Goal: Information Seeking & Learning: Learn about a topic

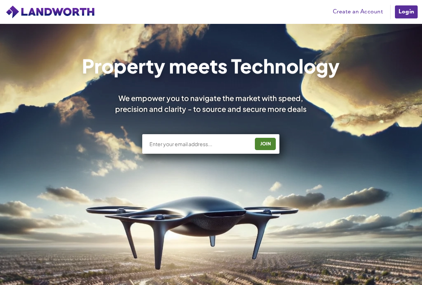
click at [178, 141] on input "text" at bounding box center [199, 143] width 101 height 7
type input "S"
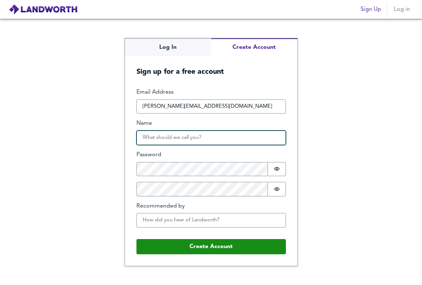
click at [181, 138] on input "Name" at bounding box center [212, 137] width 150 height 14
type input "sameera hassan"
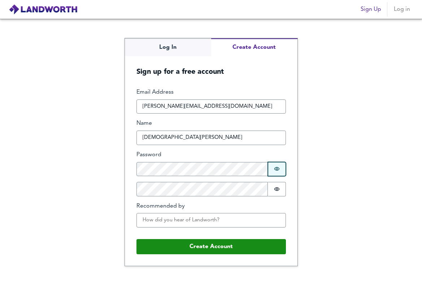
click at [278, 169] on icon "Show password" at bounding box center [276, 169] width 5 height 4
click at [277, 188] on icon "Show password" at bounding box center [277, 189] width 6 height 6
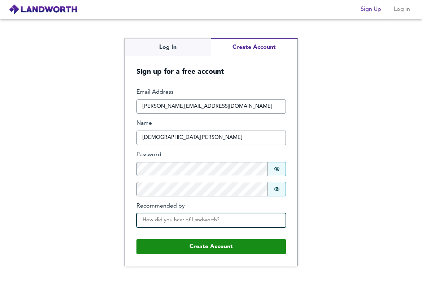
click at [197, 220] on input "Recommended by" at bounding box center [212, 220] width 150 height 14
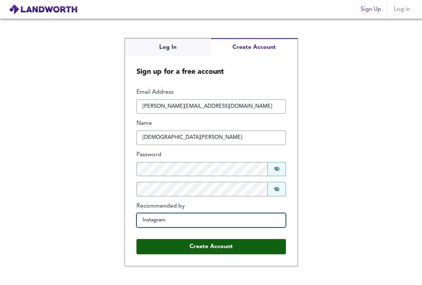
type input "Instagram"
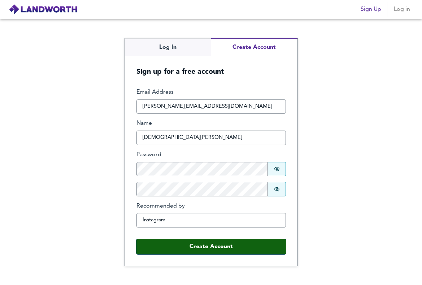
click at [210, 246] on button "Create Account" at bounding box center [212, 246] width 150 height 15
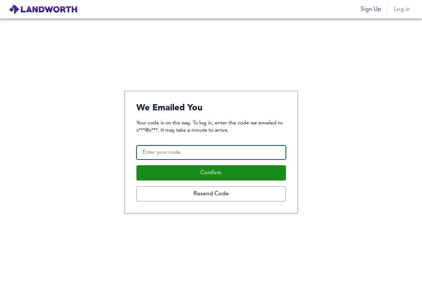
click at [158, 153] on input "Confirmation Code" at bounding box center [212, 152] width 150 height 14
paste input "869008"
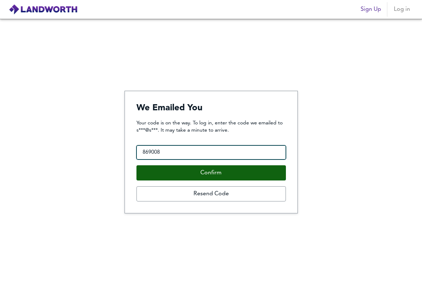
type input "869008"
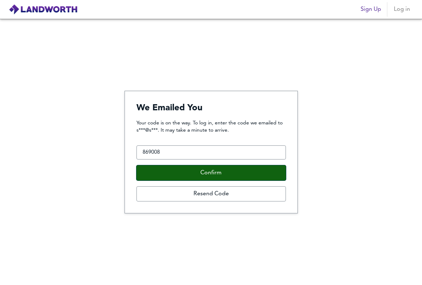
click at [213, 173] on button "Confirm" at bounding box center [212, 172] width 150 height 15
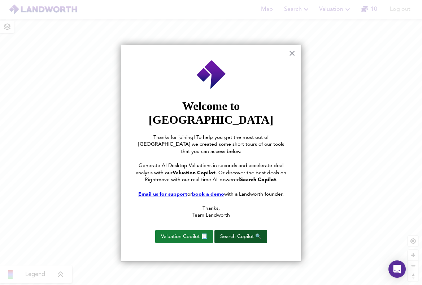
click at [237, 230] on button "Search Copilot 🔍" at bounding box center [241, 236] width 53 height 13
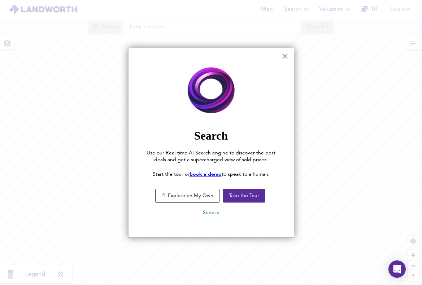
click at [191, 194] on button "I'll Explore on My Own" at bounding box center [187, 196] width 64 height 14
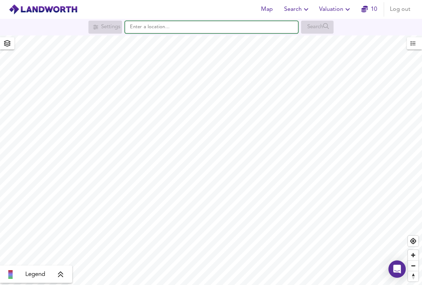
click at [205, 28] on input "text" at bounding box center [211, 27] width 173 height 12
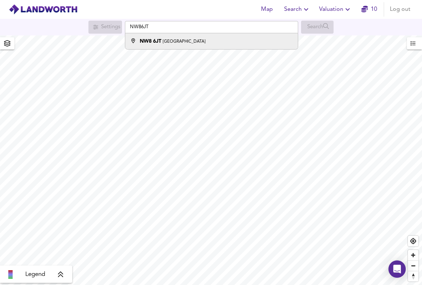
click at [190, 39] on div "NW8 6JT London" at bounding box center [210, 41] width 166 height 7
type input "London NW8 6JT"
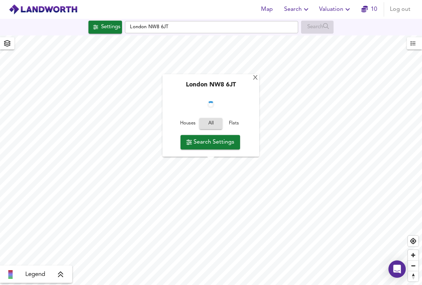
checkbox input "false"
checkbox input "true"
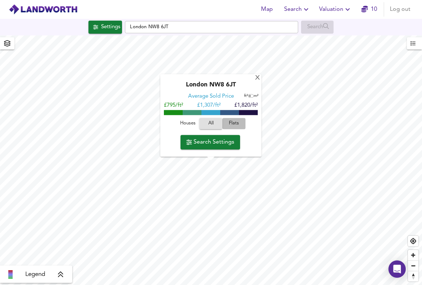
click at [236, 125] on span "Flats" at bounding box center [234, 124] width 20 height 8
click at [236, 125] on span "Flats" at bounding box center [234, 124] width 16 height 8
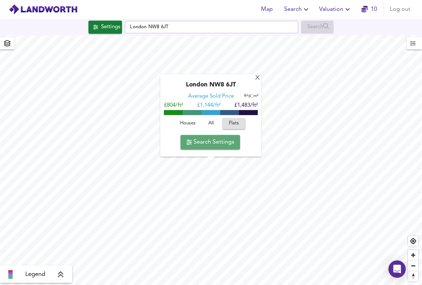
click at [211, 143] on span "Search Settings" at bounding box center [210, 142] width 48 height 10
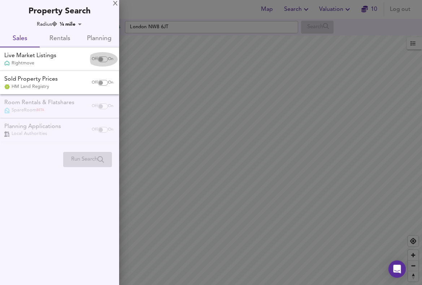
click at [96, 59] on input "checkbox" at bounding box center [100, 59] width 17 height 6
checkbox input "true"
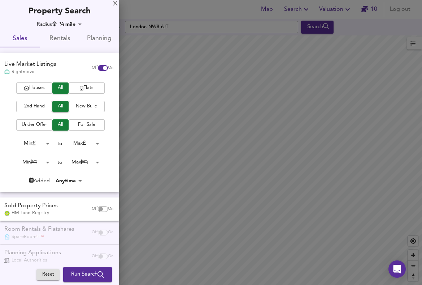
click at [95, 207] on input "checkbox" at bounding box center [100, 209] width 17 height 6
checkbox input "true"
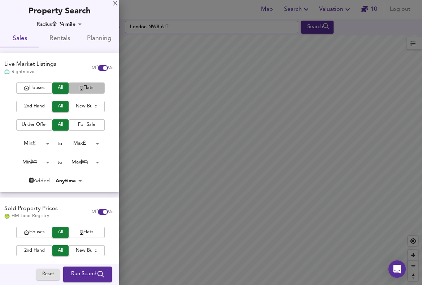
click at [89, 87] on span "Flats" at bounding box center [86, 88] width 29 height 8
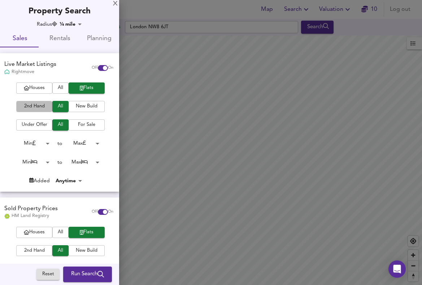
click at [33, 105] on span "2nd Hand" at bounding box center [34, 106] width 29 height 8
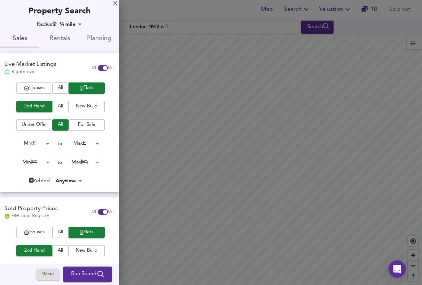
click at [85, 125] on span "For Sale" at bounding box center [86, 125] width 29 height 8
click at [96, 143] on body "Map Search Valuation 10 Log out Settings London NW8 6JT Search Legend UK Averag…" at bounding box center [211, 142] width 422 height 285
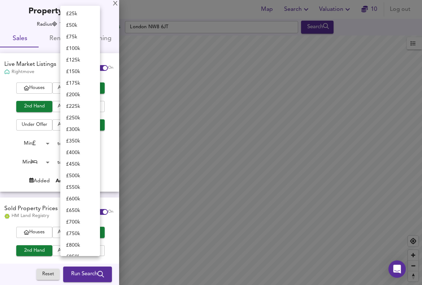
scroll to position [23, 0]
click at [74, 154] on li "£ 400k" at bounding box center [80, 154] width 40 height 12
type input "400000"
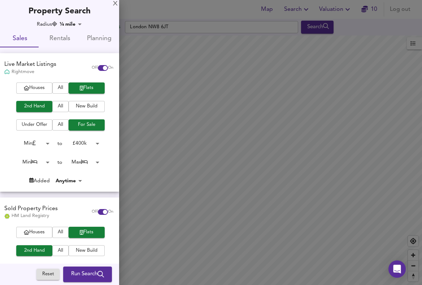
click at [46, 160] on body "Map Search Valuation 10 Log out Settings London NW8 6JT Search Legend UK Averag…" at bounding box center [211, 142] width 422 height 285
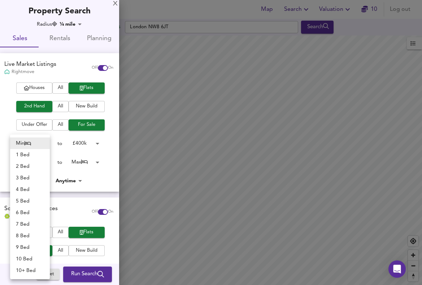
click at [74, 154] on div at bounding box center [211, 142] width 422 height 285
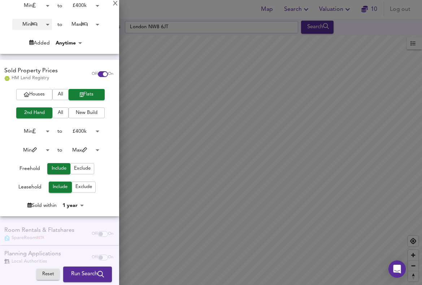
scroll to position [139, 0]
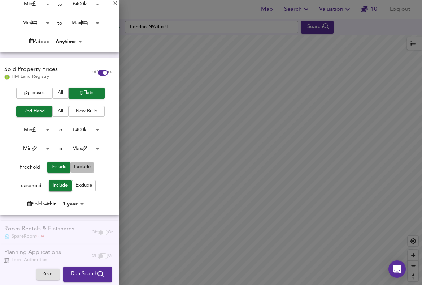
click at [83, 168] on span "Exclude" at bounding box center [82, 167] width 17 height 8
click at [81, 204] on body "Map Search Valuation 10 Log out Settings London NW8 6JT Search Legend UK Averag…" at bounding box center [211, 142] width 422 height 285
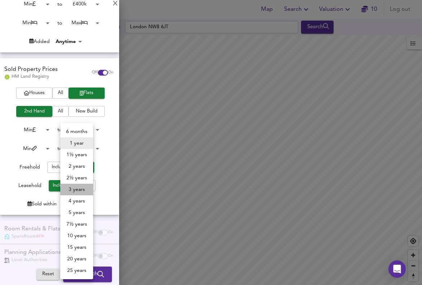
click at [78, 189] on li "3 years" at bounding box center [76, 190] width 33 height 12
type input "36"
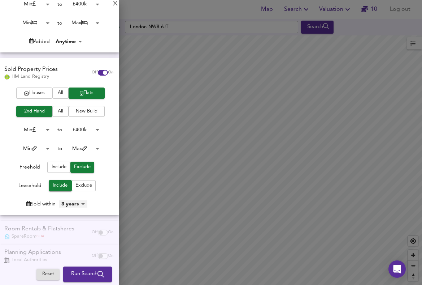
scroll to position [150, 0]
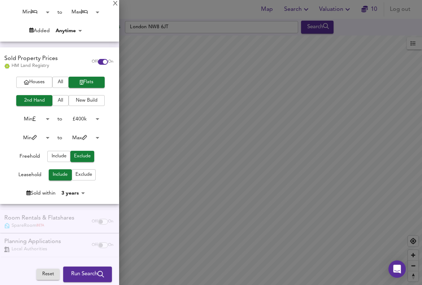
click at [77, 271] on span "Run Search" at bounding box center [87, 274] width 33 height 9
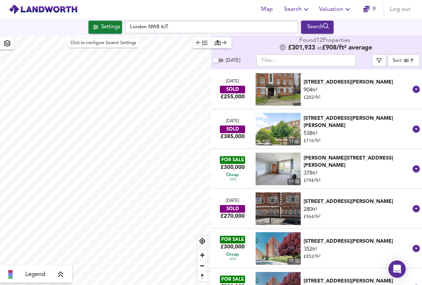
click at [106, 29] on div "Settings" at bounding box center [110, 26] width 19 height 9
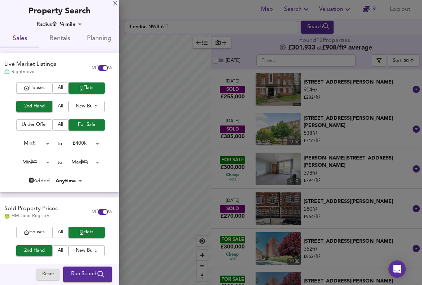
click at [243, 170] on div at bounding box center [211, 142] width 422 height 285
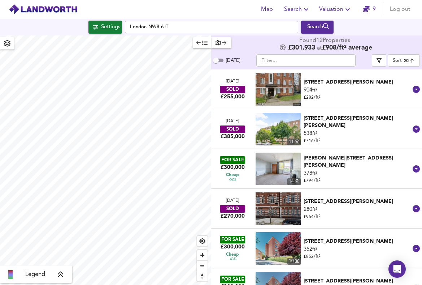
click at [231, 172] on div "Cheap -52%" at bounding box center [232, 176] width 27 height 11
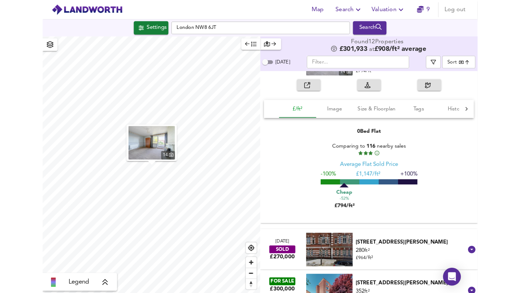
scroll to position [119, 0]
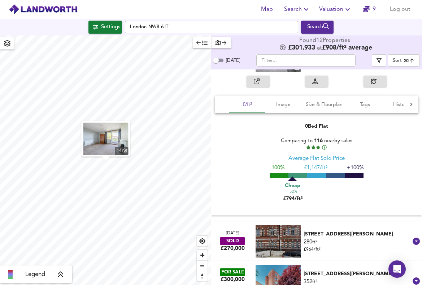
click at [413, 61] on body "Map Search Valuation 9 Log out Settings London NW8 6JT Search 14 Legend Found 1…" at bounding box center [211, 142] width 422 height 285
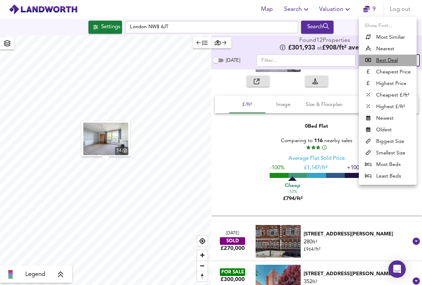
click at [385, 60] on u "Best Deal" at bounding box center [388, 60] width 22 height 7
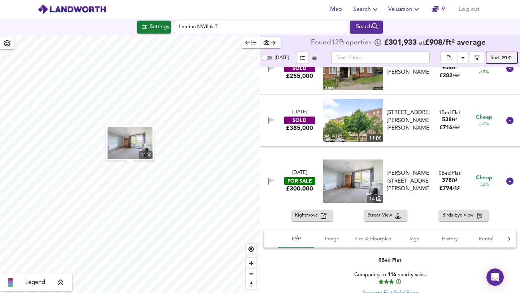
scroll to position [0, 0]
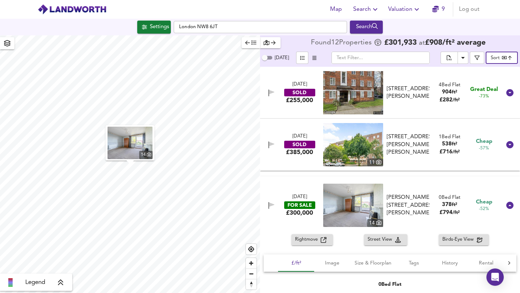
click at [422, 56] on body "Map Search Valuation 9 Log out Settings London NW8 6JT Search 14 Legend Found 1…" at bounding box center [260, 146] width 520 height 293
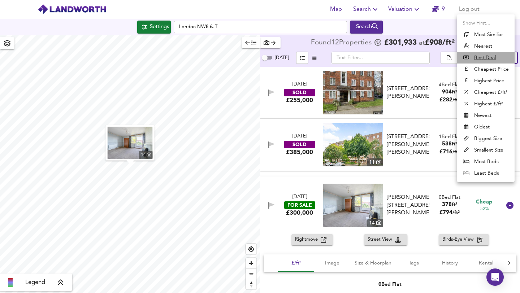
click at [422, 56] on u "Best Deal" at bounding box center [486, 57] width 22 height 7
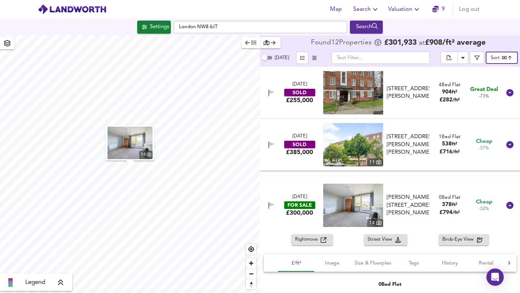
click at [422, 57] on body "Map Search Valuation 9 Log out Settings London NW8 6JT Search 14 Legend Found 1…" at bounding box center [260, 146] width 520 height 293
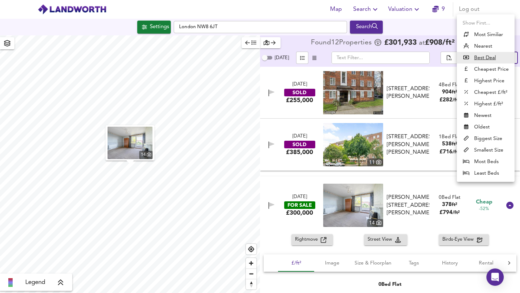
click at [422, 69] on li "Cheapest Price" at bounding box center [486, 70] width 58 height 12
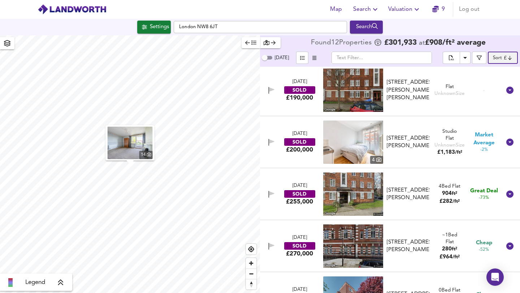
scroll to position [0, 0]
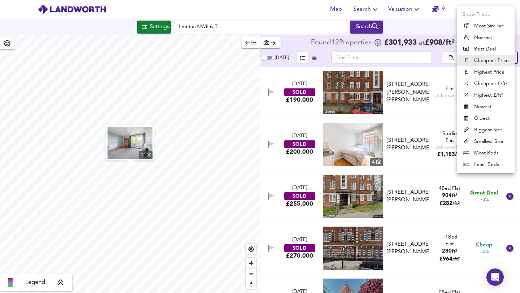
click at [422, 58] on body "Map Search Valuation 9 Log out Settings London NW8 6JT Search 14 Legend Found 1…" at bounding box center [260, 146] width 520 height 293
click at [422, 47] on u "Best Deal" at bounding box center [486, 49] width 22 height 7
type input "bestdeal"
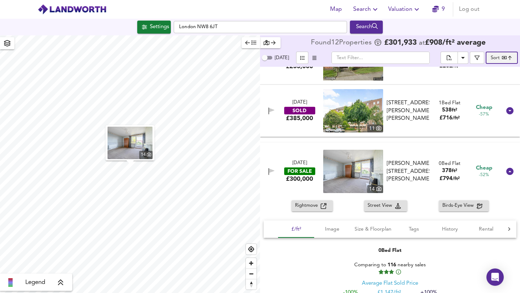
scroll to position [55, 0]
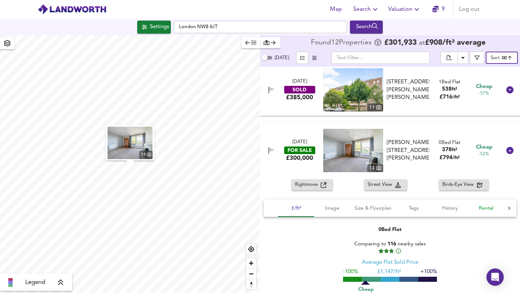
click at [422, 208] on span "Rental" at bounding box center [486, 208] width 27 height 9
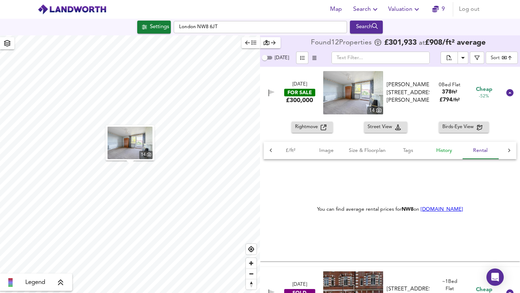
scroll to position [117, 0]
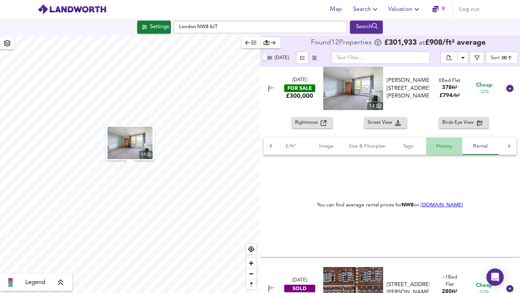
click at [422, 146] on span "History" at bounding box center [444, 146] width 27 height 9
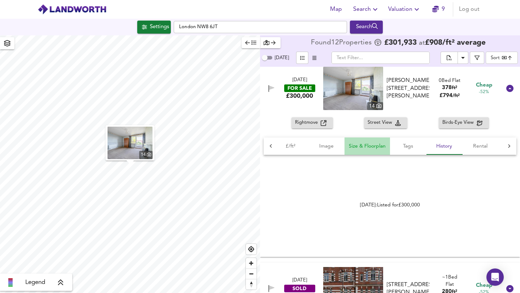
click at [373, 144] on span "Size & Floorplan" at bounding box center [367, 146] width 37 height 9
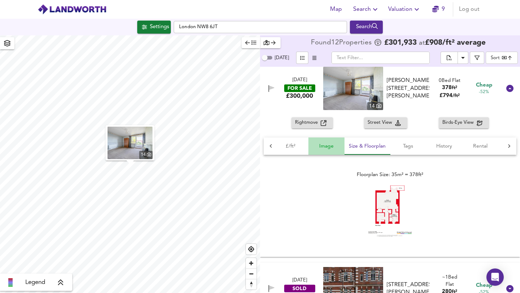
click at [328, 146] on span "Image" at bounding box center [326, 146] width 27 height 9
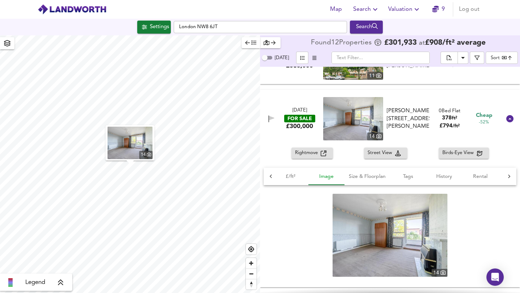
scroll to position [85, 0]
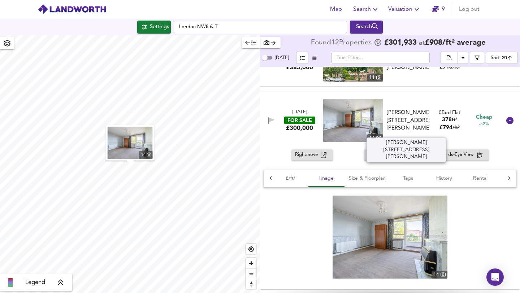
drag, startPoint x: 396, startPoint y: 132, endPoint x: 421, endPoint y: 131, distance: 25.7
click at [421, 131] on div "[PERSON_NAME][STREET_ADDRESS][PERSON_NAME]" at bounding box center [408, 120] width 43 height 23
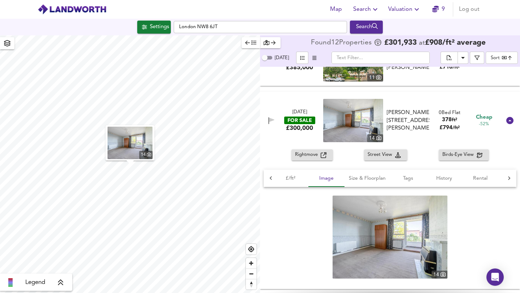
copy div "NW8 6JT"
click at [405, 6] on span "Valuation" at bounding box center [405, 9] width 33 height 10
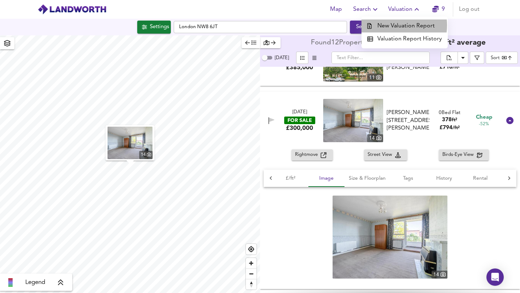
click at [393, 25] on li "New Valuation Report" at bounding box center [405, 26] width 86 height 13
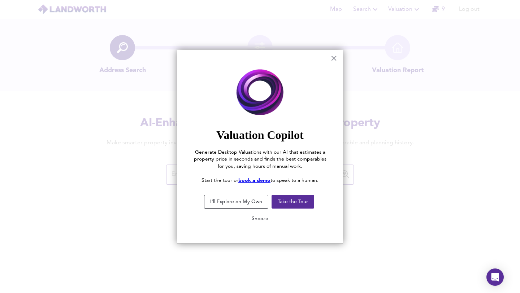
click at [258, 218] on button "Snooze" at bounding box center [260, 219] width 28 height 13
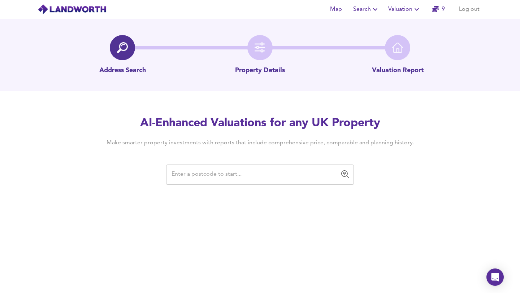
click at [226, 175] on input "text" at bounding box center [255, 175] width 171 height 14
paste input "NW8 6JT"
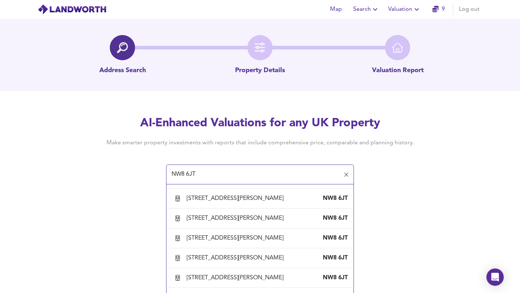
scroll to position [503, 0]
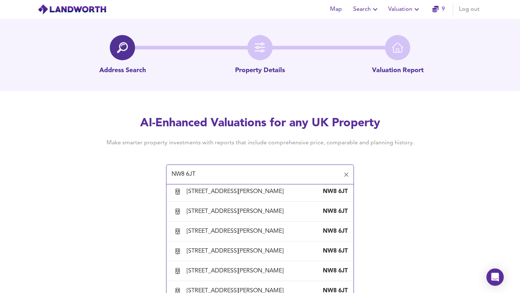
click at [210, 77] on div "19 Ramsay House Townshend Estate, Allitsen Road, London, City Of Westminster" at bounding box center [237, 73] width 100 height 8
type input "19 Ramsay House Townshend Estate, Allitsen Road, London, City Of Westminster"
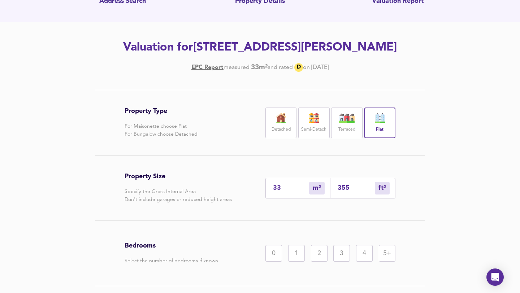
scroll to position [88, 0]
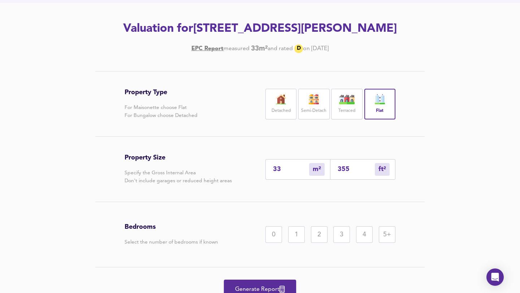
click at [296, 173] on input "33" at bounding box center [291, 170] width 36 height 8
type input "3"
type input "32"
type input "35"
type input "377"
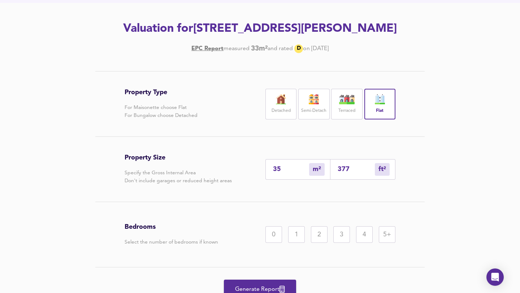
type input "35.1"
type input "378"
type input "35.1"
click at [272, 243] on div "0" at bounding box center [274, 235] width 17 height 17
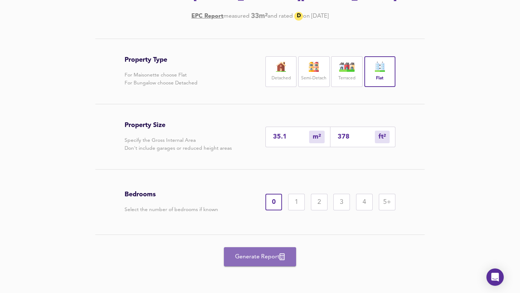
click at [246, 255] on span "Generate Report" at bounding box center [260, 257] width 58 height 10
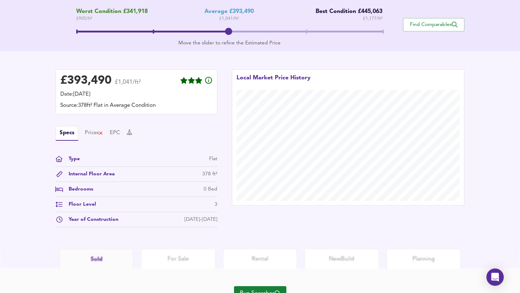
scroll to position [185, 0]
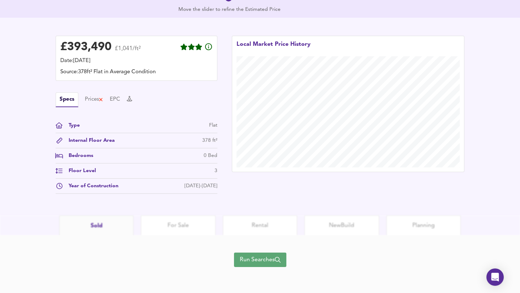
click at [261, 261] on span "Run Searches" at bounding box center [260, 260] width 41 height 10
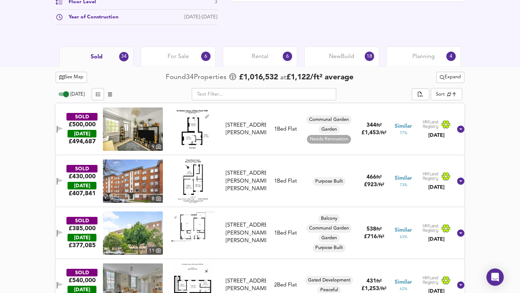
scroll to position [331, 0]
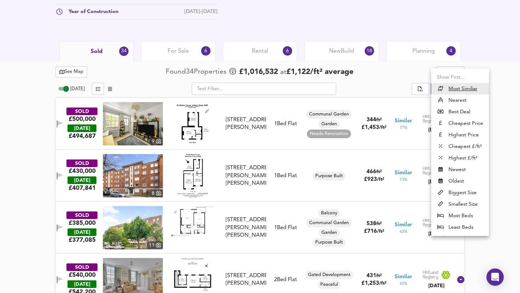
click at [422, 228] on li "Least Beds" at bounding box center [461, 228] width 58 height 12
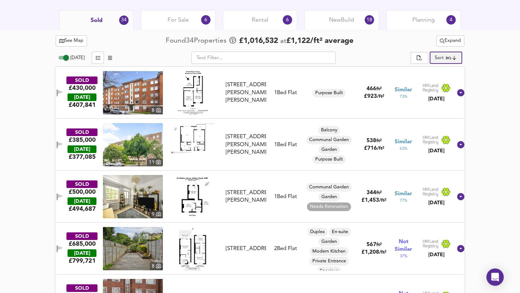
scroll to position [364, 0]
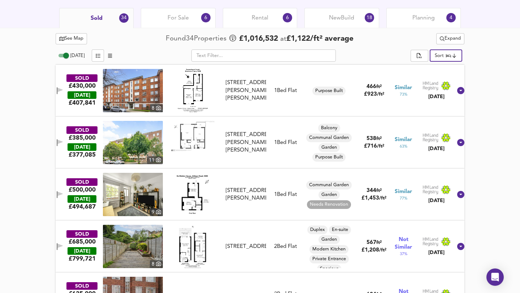
click at [158, 76] on img at bounding box center [133, 90] width 60 height 43
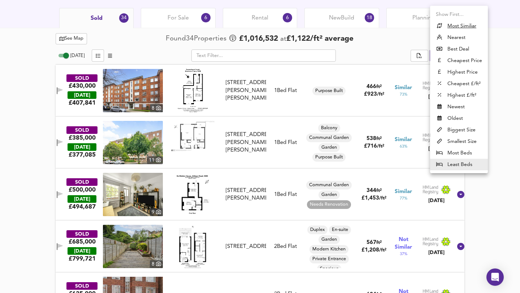
click at [422, 48] on li "Best Deal" at bounding box center [459, 49] width 58 height 12
type input "bestdeal"
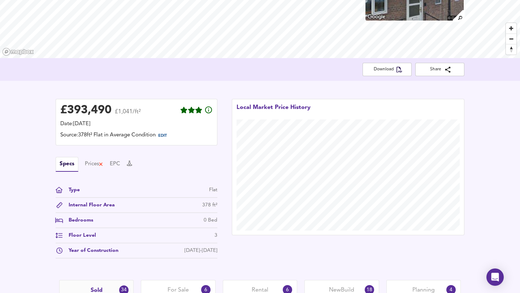
scroll to position [105, 0]
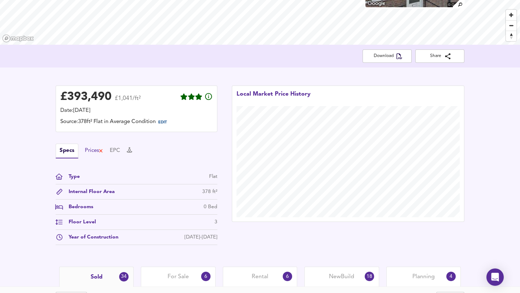
click at [90, 150] on div "Prices" at bounding box center [94, 151] width 18 height 8
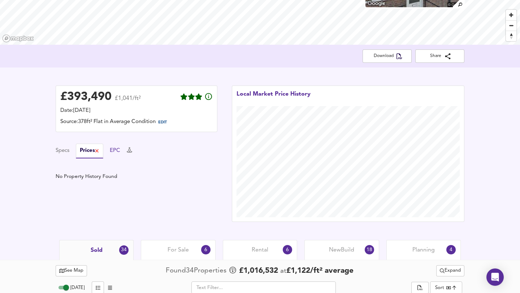
click at [118, 150] on button "EPC" at bounding box center [115, 151] width 10 height 8
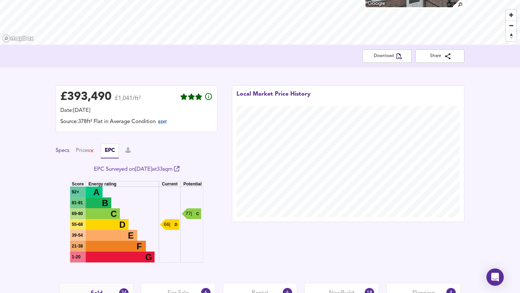
click at [64, 150] on button "Specs" at bounding box center [63, 151] width 14 height 8
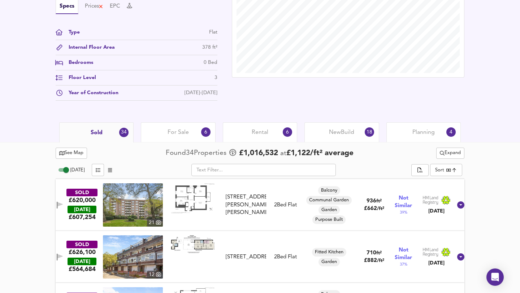
scroll to position [268, 0]
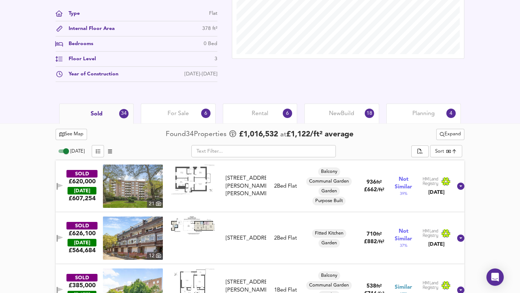
click at [180, 112] on span "For Sale" at bounding box center [178, 114] width 21 height 8
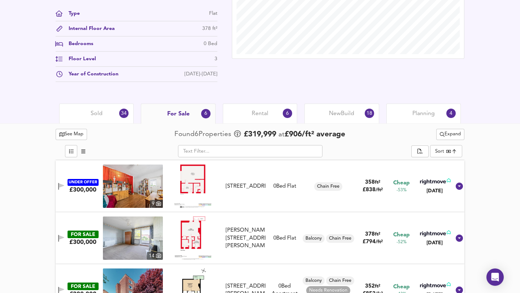
click at [155, 179] on img at bounding box center [133, 186] width 60 height 43
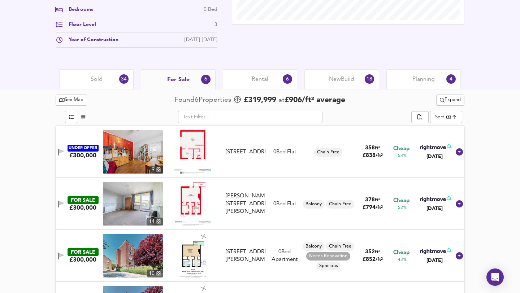
scroll to position [309, 0]
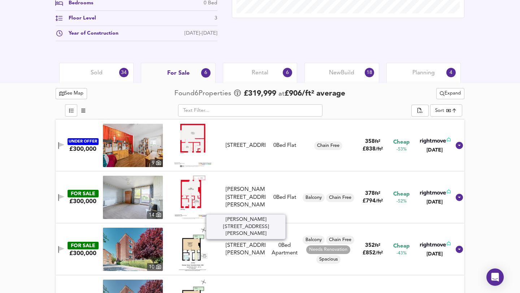
click at [251, 200] on div "[PERSON_NAME][STREET_ADDRESS][PERSON_NAME]" at bounding box center [246, 197] width 40 height 23
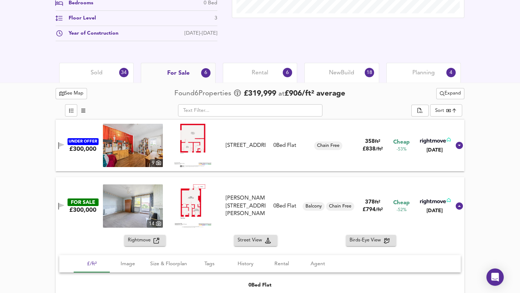
click at [286, 157] on div "UNDER OFFER £300,000 9 Newcourt Street, St John's Wood, London, NW8 7AA Newcour…" at bounding box center [251, 145] width 399 height 43
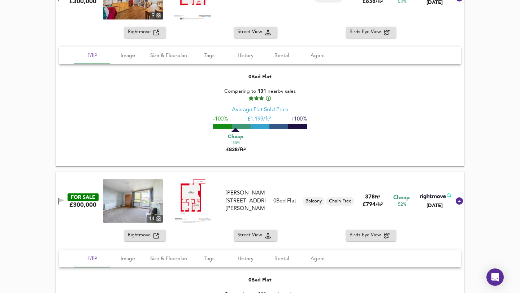
scroll to position [426, 0]
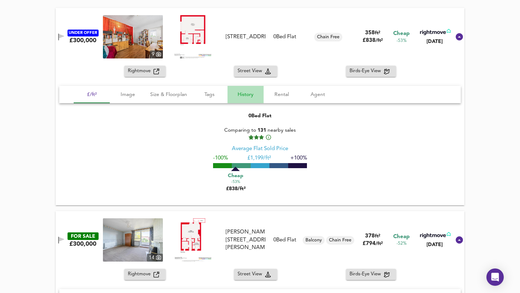
click at [252, 94] on span "History" at bounding box center [245, 94] width 27 height 9
click at [244, 94] on span "History" at bounding box center [245, 94] width 27 height 9
click at [167, 93] on span "Size & Floorplan" at bounding box center [168, 94] width 37 height 9
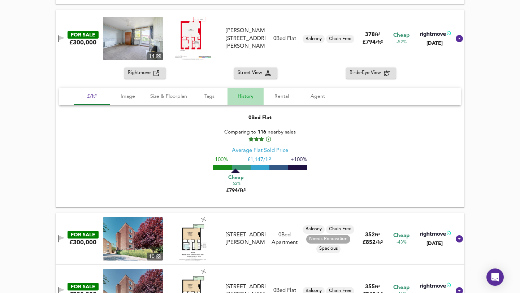
click at [243, 96] on span "History" at bounding box center [245, 96] width 27 height 9
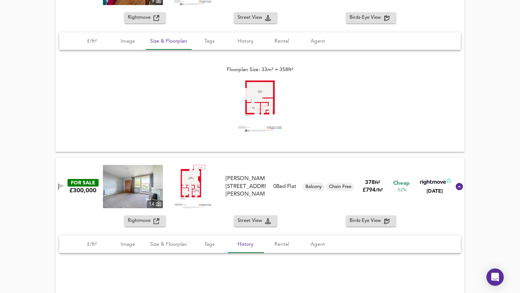
scroll to position [447, 0]
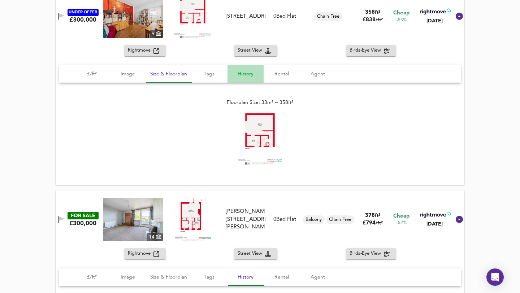
click at [246, 73] on span "History" at bounding box center [245, 74] width 27 height 9
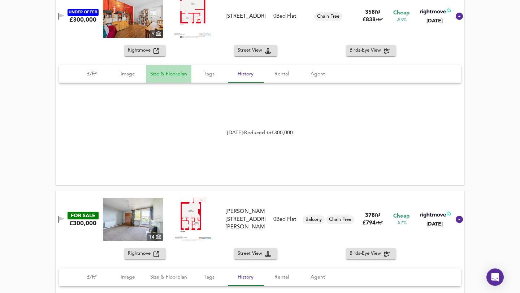
click at [180, 73] on span "Size & Floorplan" at bounding box center [168, 74] width 37 height 9
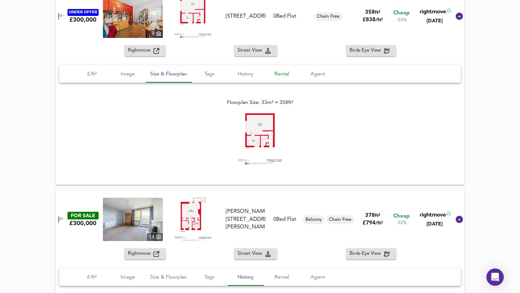
click at [282, 74] on span "Rental" at bounding box center [281, 74] width 27 height 9
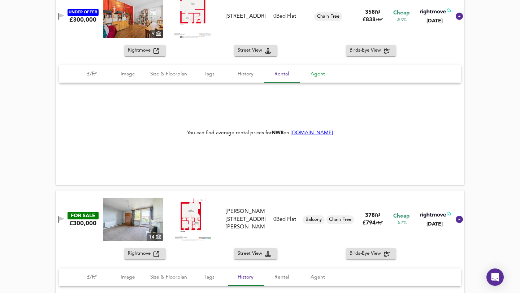
click at [316, 74] on span "Agent" at bounding box center [317, 74] width 27 height 9
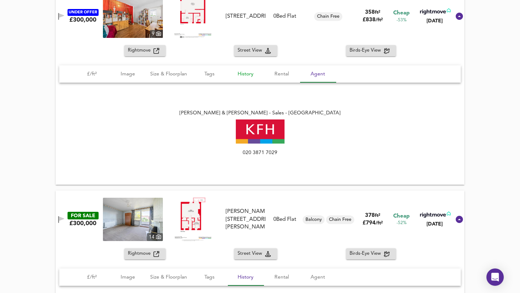
click at [246, 73] on span "History" at bounding box center [245, 74] width 27 height 9
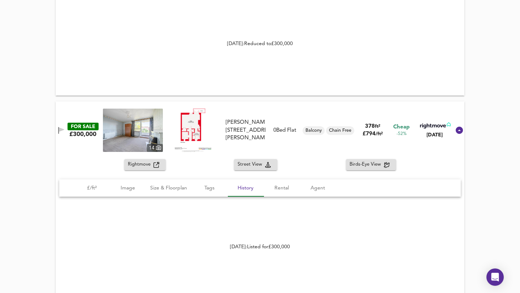
scroll to position [537, 0]
click at [281, 188] on span "Rental" at bounding box center [281, 188] width 27 height 9
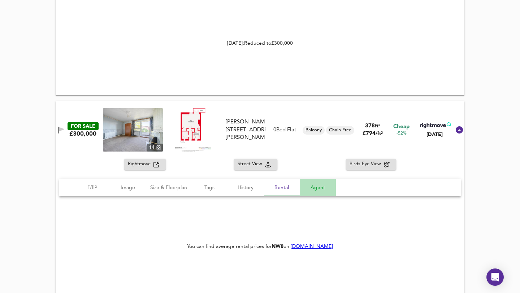
click at [317, 188] on span "Agent" at bounding box center [317, 188] width 27 height 9
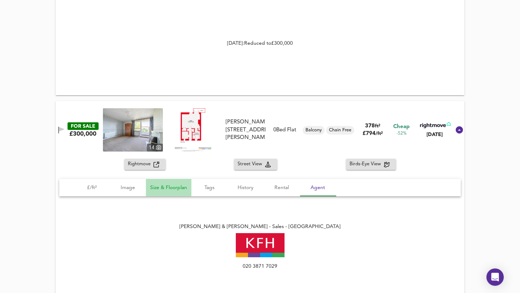
click at [164, 186] on span "Size & Floorplan" at bounding box center [168, 188] width 37 height 9
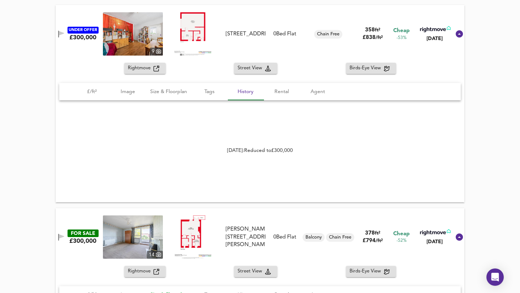
scroll to position [385, 0]
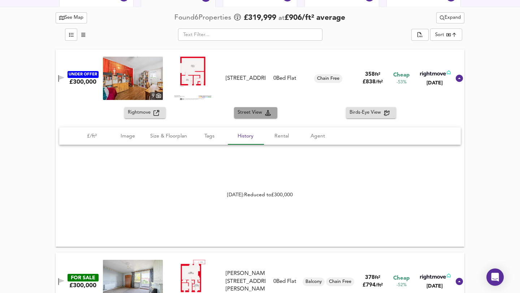
click at [257, 112] on span "Street View" at bounding box center [251, 113] width 27 height 8
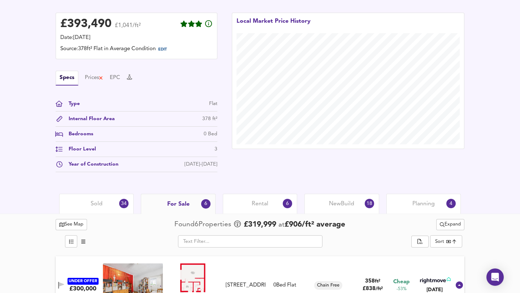
scroll to position [205, 0]
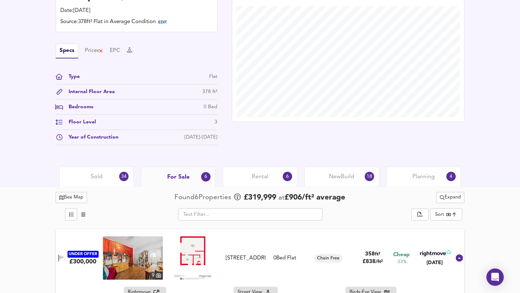
click at [100, 175] on span "Sold" at bounding box center [97, 177] width 12 height 8
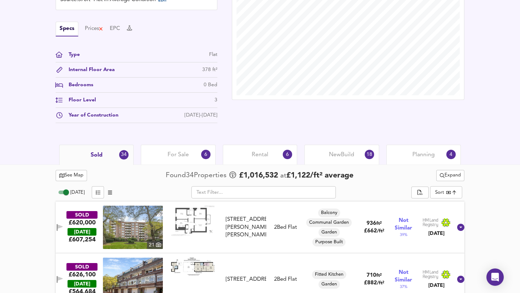
scroll to position [248, 0]
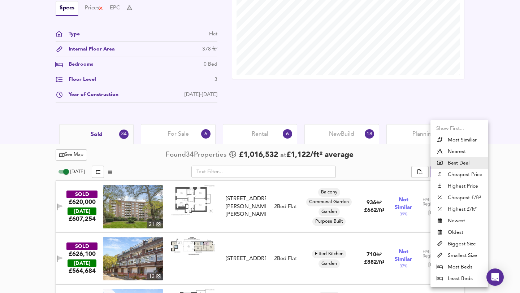
click at [422, 279] on li "Least Beds" at bounding box center [460, 279] width 58 height 12
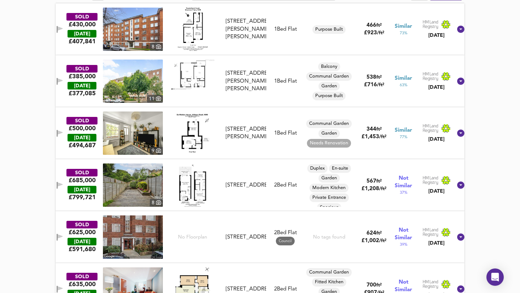
scroll to position [426, 0]
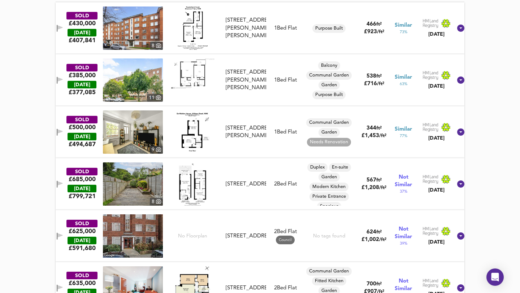
click at [160, 82] on img at bounding box center [133, 80] width 60 height 43
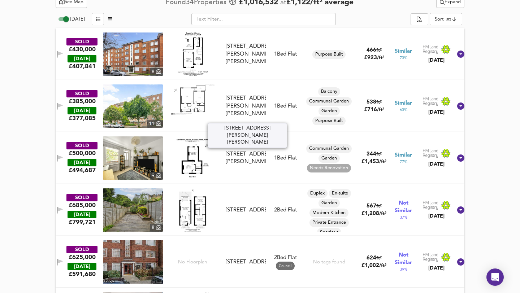
scroll to position [398, 0]
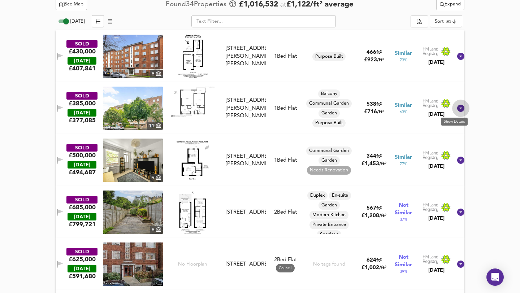
click at [422, 109] on icon at bounding box center [461, 108] width 7 height 7
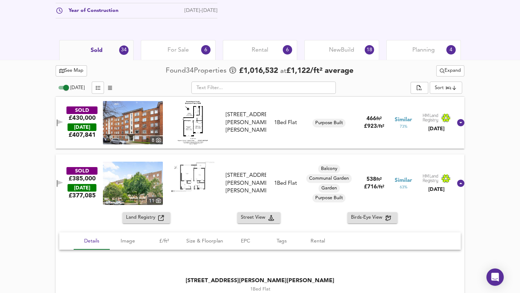
scroll to position [325, 0]
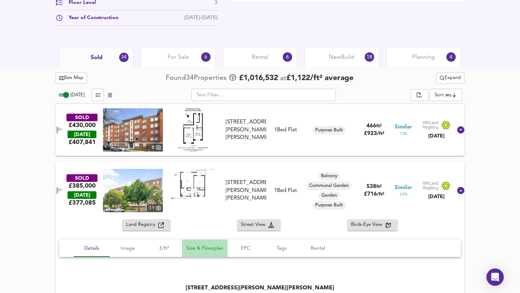
click at [208, 249] on span "Size & Floorplan" at bounding box center [204, 248] width 37 height 9
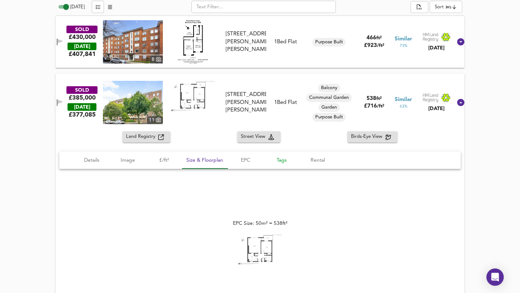
scroll to position [415, 0]
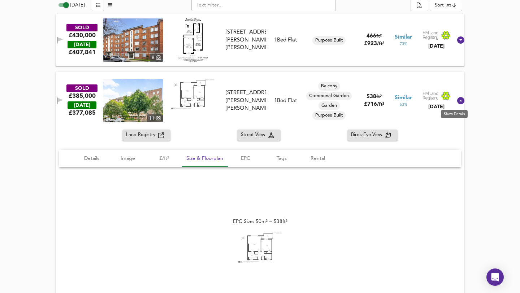
click at [422, 100] on icon at bounding box center [461, 100] width 9 height 9
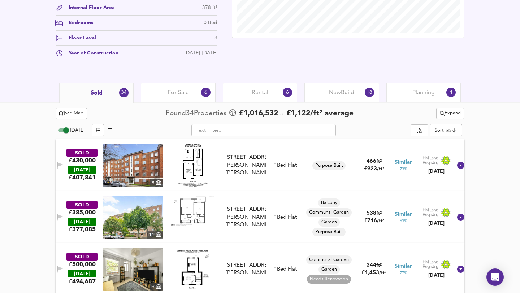
scroll to position [313, 0]
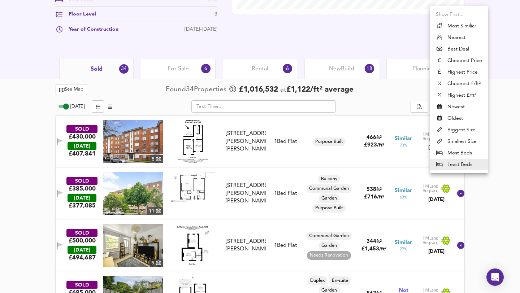
click at [422, 165] on li "Least Beds" at bounding box center [459, 165] width 58 height 12
click at [422, 51] on u "Best Deal" at bounding box center [459, 49] width 22 height 7
type input "bestdeal"
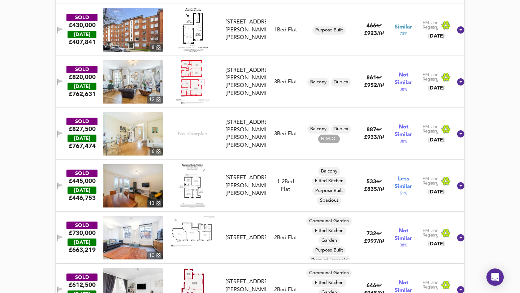
scroll to position [0, 0]
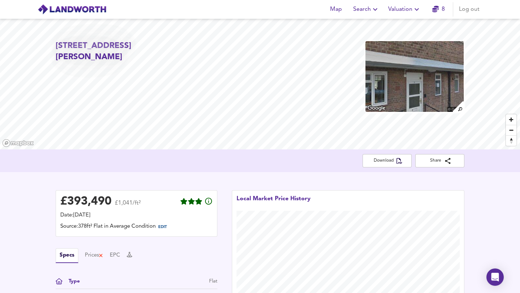
click at [365, 9] on span "Search" at bounding box center [366, 9] width 26 height 10
click at [360, 39] on li "Search History" at bounding box center [367, 39] width 72 height 13
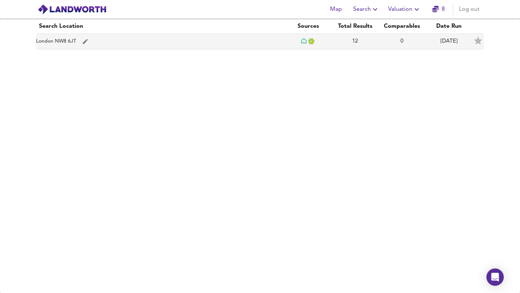
click at [59, 42] on td "London NW8 6JT" at bounding box center [160, 42] width 249 height 16
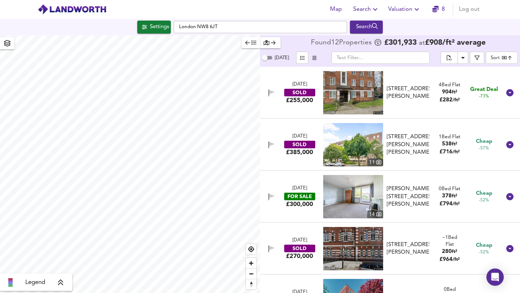
click at [365, 188] on img at bounding box center [353, 196] width 60 height 43
click at [374, 8] on icon "button" at bounding box center [375, 9] width 9 height 9
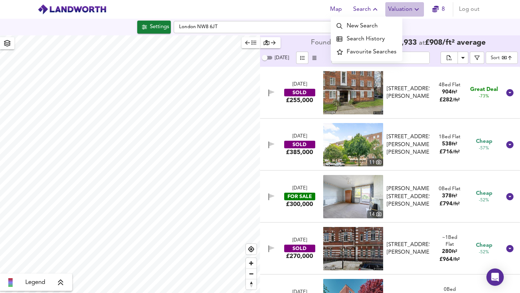
click at [406, 8] on span "Valuation" at bounding box center [405, 9] width 33 height 10
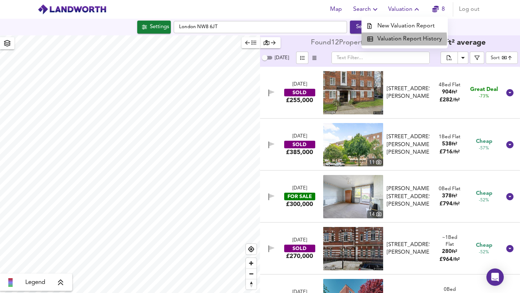
click at [387, 40] on li "Valuation Report History" at bounding box center [405, 39] width 86 height 13
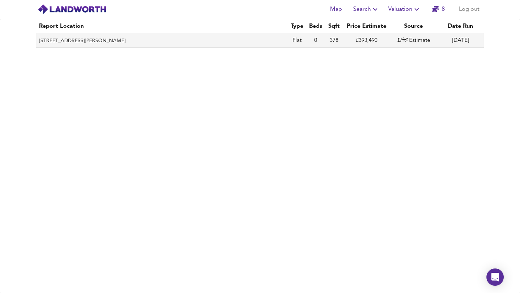
click at [137, 42] on th "[STREET_ADDRESS][PERSON_NAME]" at bounding box center [162, 41] width 252 height 14
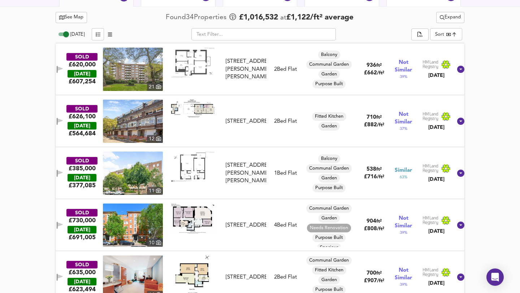
scroll to position [396, 0]
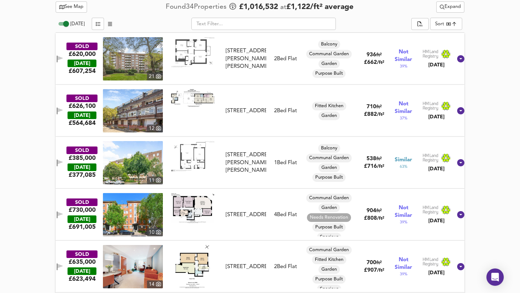
click at [205, 153] on img at bounding box center [192, 156] width 43 height 30
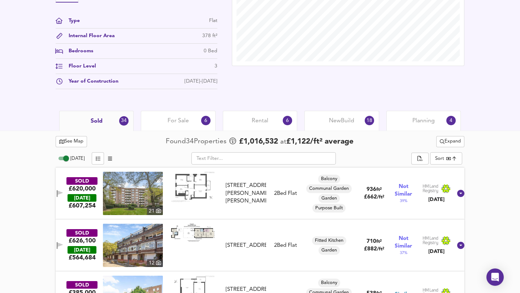
scroll to position [252, 0]
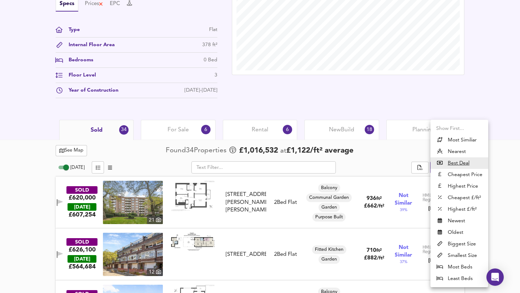
click at [422, 140] on li "Most Similiar" at bounding box center [460, 140] width 58 height 12
type input "similarityscore"
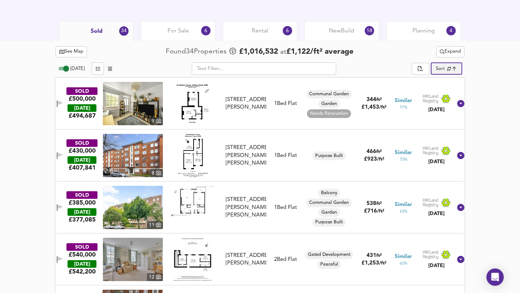
scroll to position [355, 0]
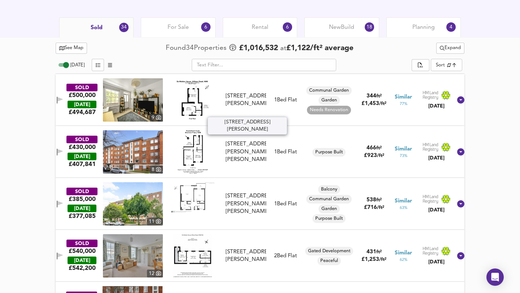
click at [241, 100] on div "[STREET_ADDRESS][PERSON_NAME]" at bounding box center [246, 101] width 41 height 16
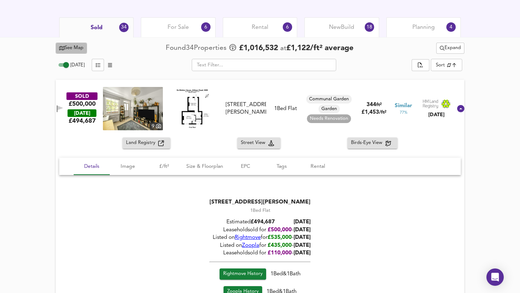
click at [70, 47] on span "See Map" at bounding box center [71, 48] width 24 height 8
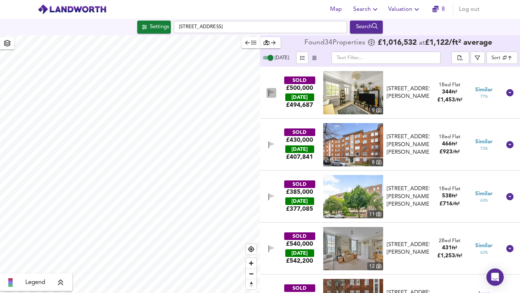
click at [271, 91] on icon "button" at bounding box center [271, 92] width 5 height 4
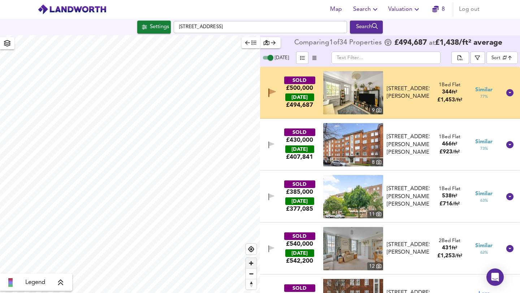
click at [251, 264] on span "Zoom in" at bounding box center [251, 263] width 10 height 10
click at [252, 263] on span "Zoom in" at bounding box center [251, 263] width 10 height 10
click at [252, 284] on span "Reset bearing to north" at bounding box center [251, 285] width 10 height 10
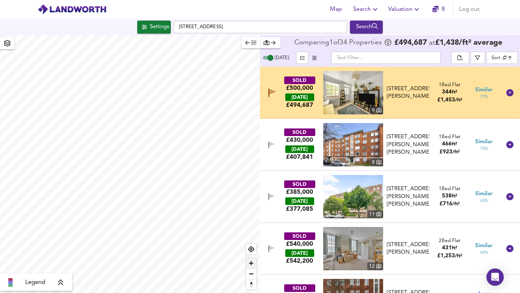
click at [250, 261] on span "Zoom in" at bounding box center [251, 263] width 10 height 10
click at [252, 264] on span "Zoom in" at bounding box center [251, 263] width 10 height 10
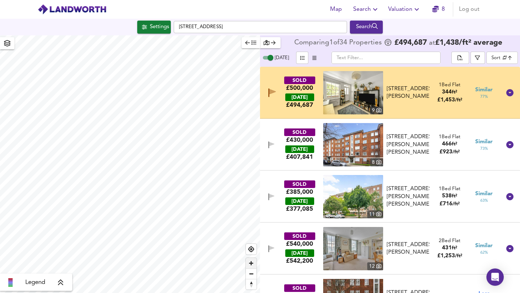
click at [252, 264] on span "Zoom in" at bounding box center [251, 263] width 10 height 10
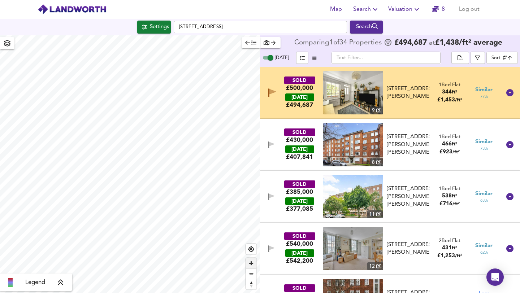
click at [252, 264] on span "Zoom in" at bounding box center [251, 263] width 10 height 10
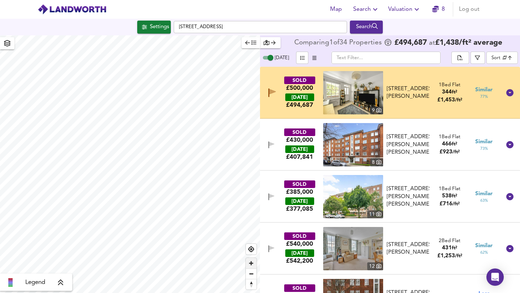
click at [252, 264] on span "Zoom in" at bounding box center [251, 263] width 10 height 10
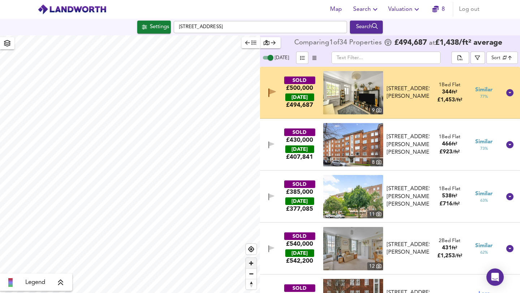
click at [252, 264] on span "Zoom in" at bounding box center [251, 263] width 10 height 10
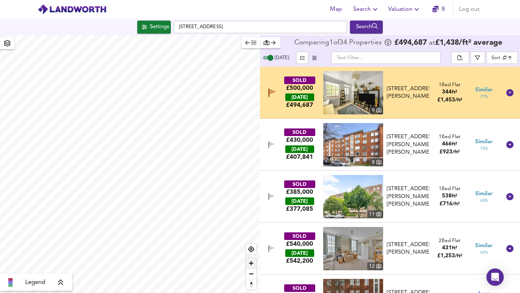
click at [252, 264] on span "Zoom in" at bounding box center [251, 263] width 10 height 10
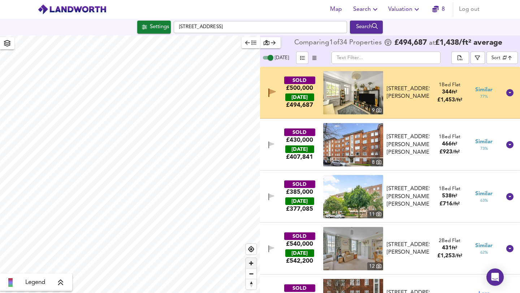
click at [252, 264] on span "Zoom in" at bounding box center [251, 263] width 10 height 10
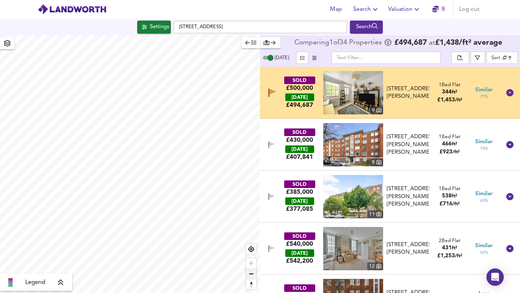
click at [251, 277] on span "Zoom out" at bounding box center [251, 274] width 10 height 10
click at [251, 276] on span "Zoom out" at bounding box center [251, 274] width 10 height 10
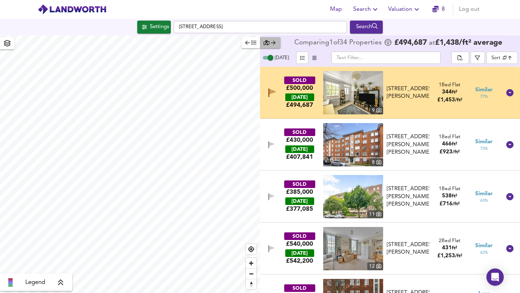
click at [268, 41] on icon "button" at bounding box center [267, 42] width 6 height 5
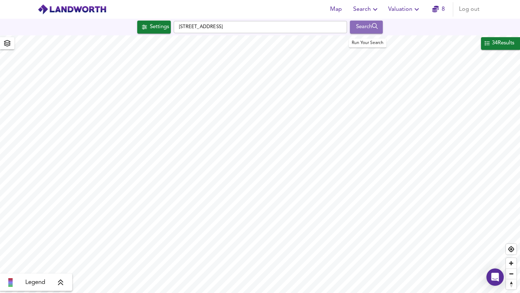
click at [364, 25] on div "Search" at bounding box center [366, 26] width 29 height 9
type input "cheapest"
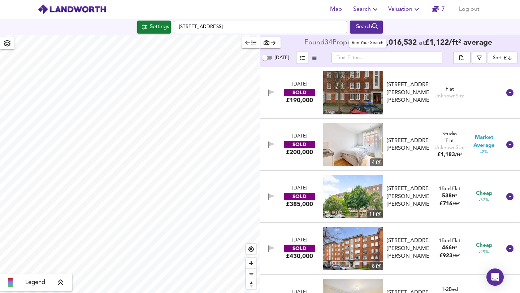
checkbox input "false"
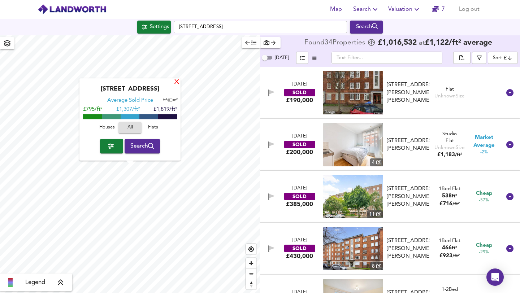
click at [176, 83] on div "X" at bounding box center [177, 82] width 6 height 7
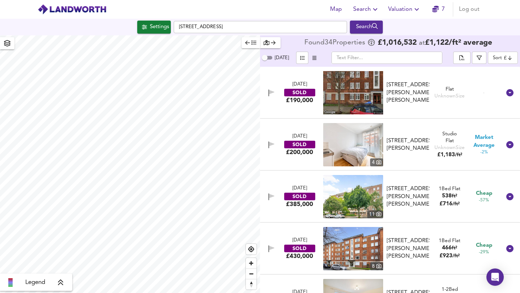
click at [271, 90] on icon "button" at bounding box center [272, 93] width 6 height 7
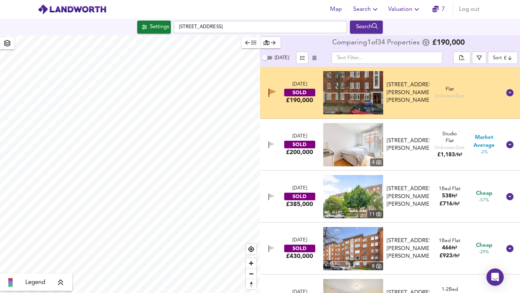
click at [270, 197] on icon "button" at bounding box center [271, 196] width 5 height 4
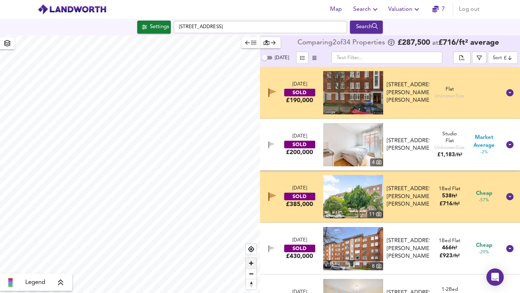
click at [252, 263] on span "Zoom in" at bounding box center [251, 263] width 10 height 10
click at [60, 281] on icon at bounding box center [60, 282] width 7 height 7
click at [27, 246] on div "£ 1,383/ft²" at bounding box center [30, 245] width 27 height 7
click at [67, 231] on icon at bounding box center [66, 231] width 7 height 7
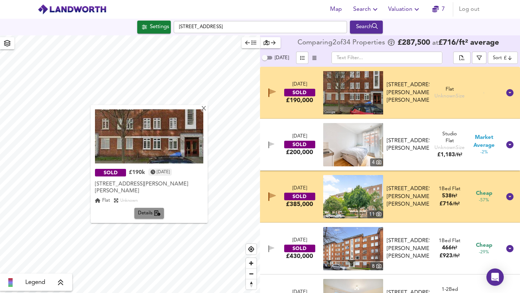
click at [145, 216] on span "Details" at bounding box center [149, 214] width 23 height 8
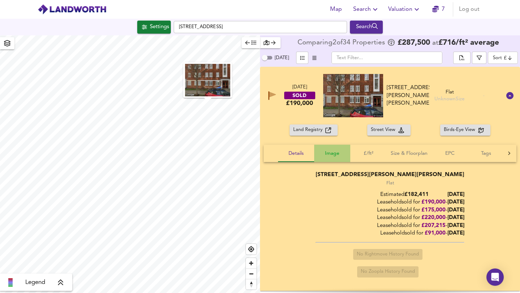
click at [333, 154] on span "Image" at bounding box center [332, 153] width 27 height 9
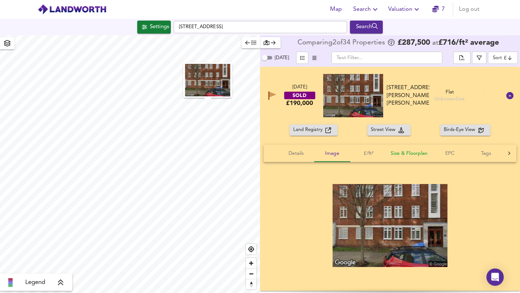
click at [406, 154] on span "Size & Floorplan" at bounding box center [409, 153] width 37 height 9
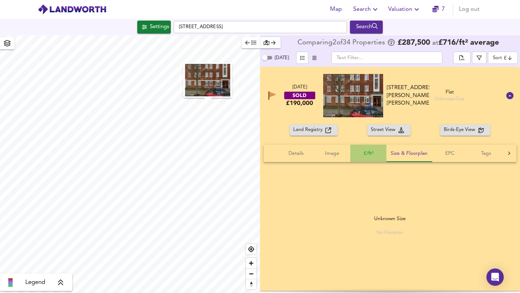
click at [370, 152] on span "£/ft²" at bounding box center [368, 153] width 27 height 9
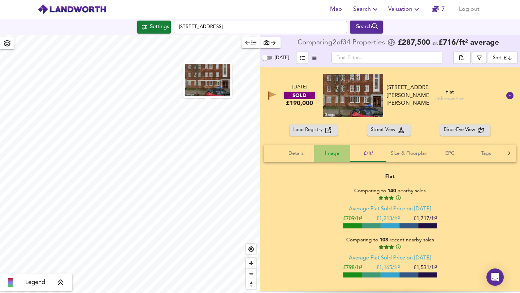
click at [334, 153] on span "Image" at bounding box center [332, 153] width 27 height 9
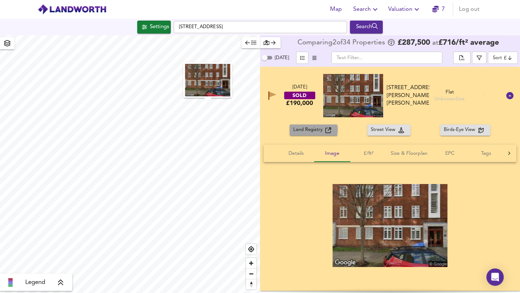
click at [305, 130] on span "Land Registry" at bounding box center [309, 130] width 32 height 8
click at [409, 154] on span "Size & Floorplan" at bounding box center [409, 153] width 37 height 9
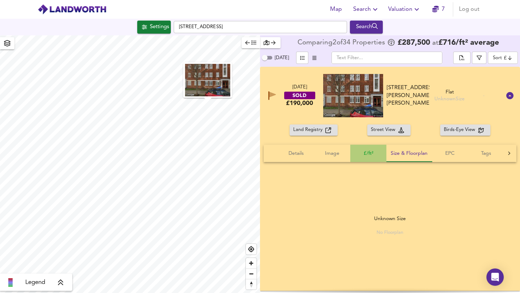
click at [366, 153] on span "£/ft²" at bounding box center [368, 153] width 27 height 9
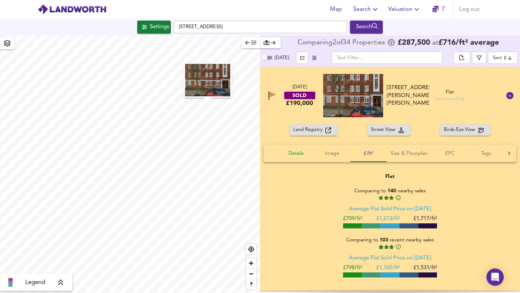
click at [292, 154] on span "Details" at bounding box center [296, 153] width 27 height 9
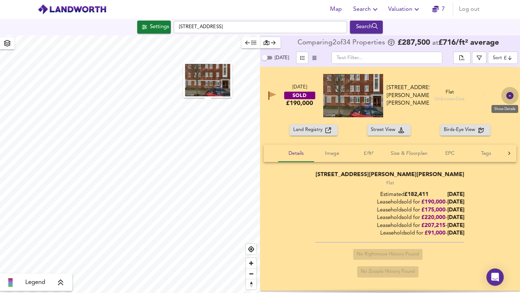
click at [422, 95] on icon at bounding box center [510, 95] width 7 height 7
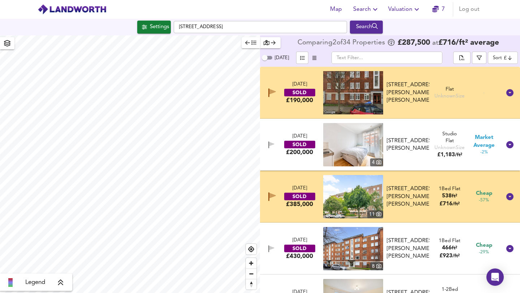
click at [306, 214] on div "31 Mar 2025 SOLD £385,000 11 Flat 33, Turner House, Townshend Estate, NW8 6LN F…" at bounding box center [382, 196] width 240 height 43
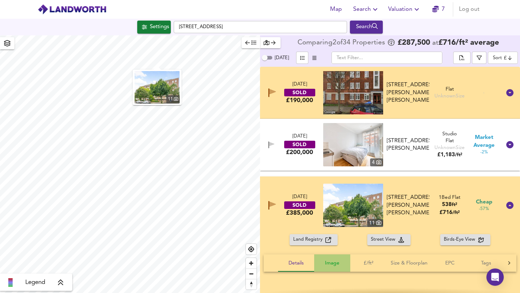
click at [333, 264] on span "Image" at bounding box center [332, 263] width 27 height 9
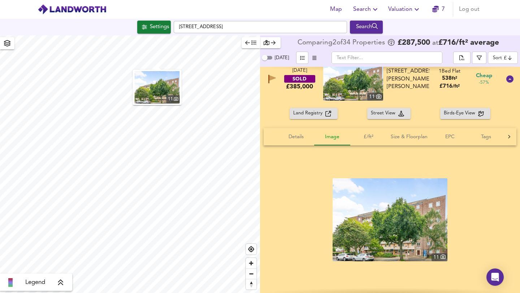
scroll to position [142, 0]
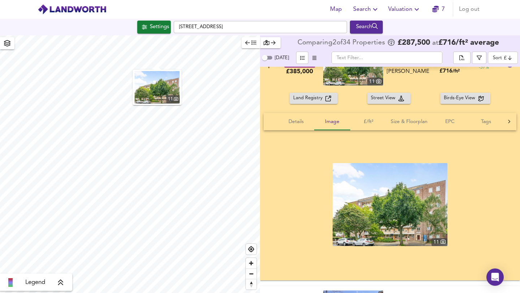
click at [422, 216] on img at bounding box center [390, 204] width 115 height 83
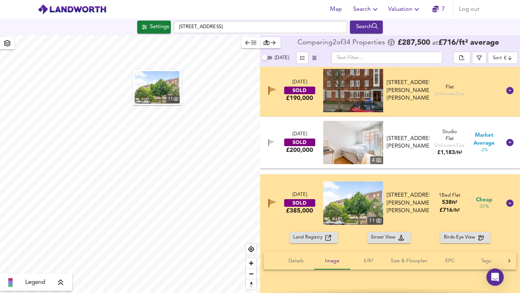
scroll to position [0, 0]
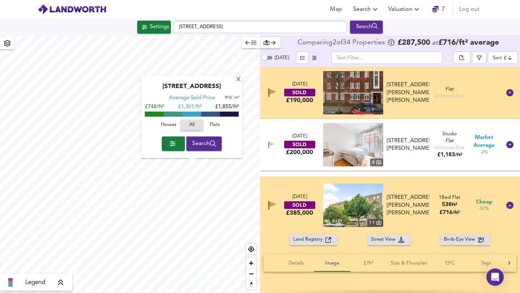
click at [192, 139] on div "X Mackennal Street, NW8 7DH Average Sold Price ft² m² £748/ft² £ 1,301/ft² £1,8…" at bounding box center [130, 164] width 260 height 258
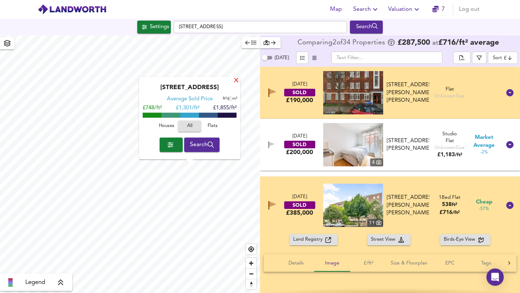
click at [237, 81] on div "X" at bounding box center [236, 81] width 6 height 7
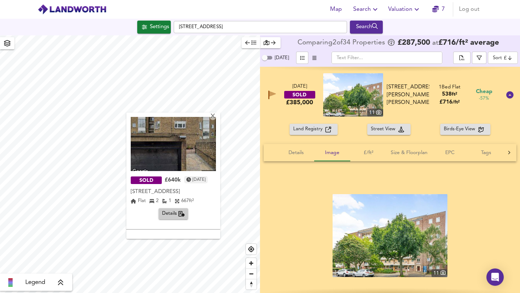
scroll to position [99, 0]
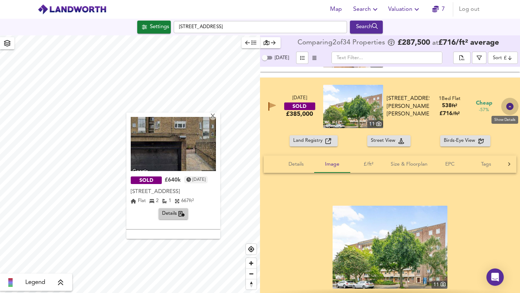
click at [422, 106] on icon at bounding box center [510, 106] width 7 height 7
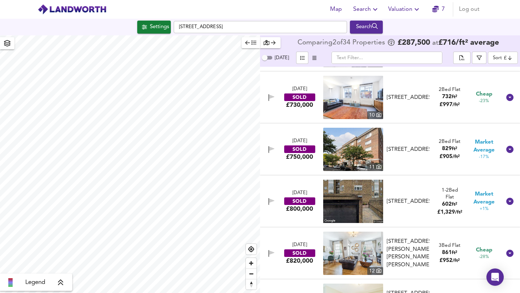
scroll to position [1043, 0]
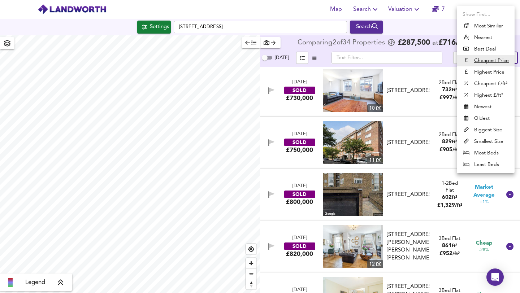
click at [422, 56] on body "Map Search Valuation 7 Log out Settings Allitsen Road, NW8 7DE Search Legend Co…" at bounding box center [260, 146] width 520 height 293
click at [422, 49] on li "Best Deal" at bounding box center [486, 49] width 58 height 12
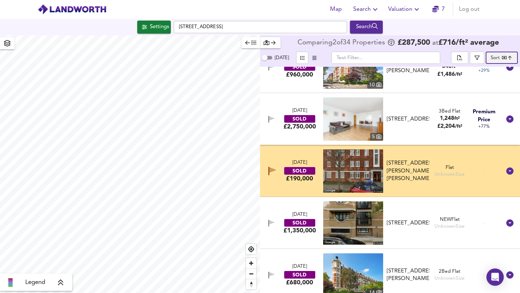
scroll to position [1543, 0]
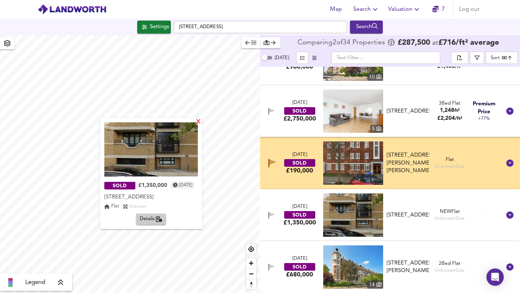
click at [198, 120] on div "X" at bounding box center [199, 122] width 6 height 7
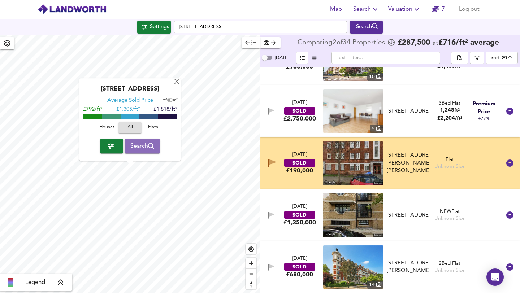
click at [138, 145] on span "Search" at bounding box center [142, 146] width 24 height 10
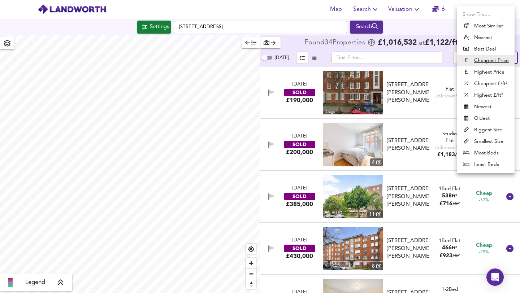
click at [422, 56] on body "Map Search Valuation 6 Log out Settings Allitsen Road, NW8 7DE Search Legend Fo…" at bounding box center [260, 146] width 520 height 293
click at [422, 48] on li "Best Deal" at bounding box center [486, 49] width 58 height 12
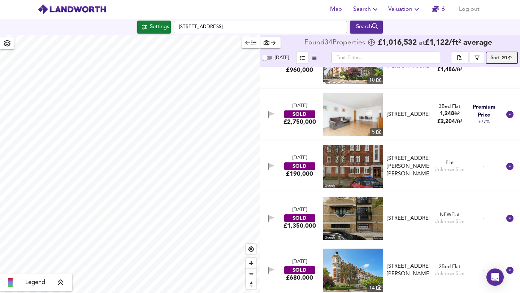
scroll to position [1543, 0]
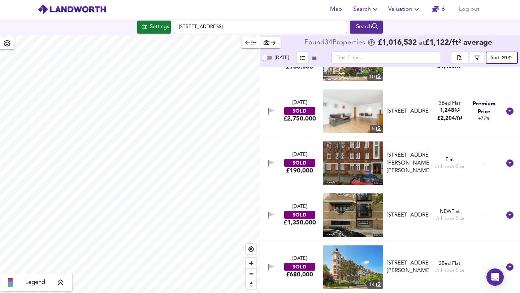
click at [422, 56] on body "Map Search Valuation 6 Log out Settings Allitsen Road, NW8 7DE Search Legend Fo…" at bounding box center [260, 146] width 520 height 293
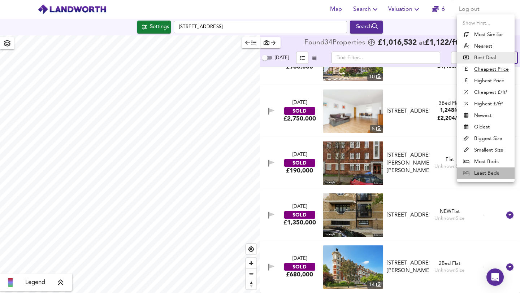
click at [422, 174] on li "Least Beds" at bounding box center [486, 174] width 58 height 12
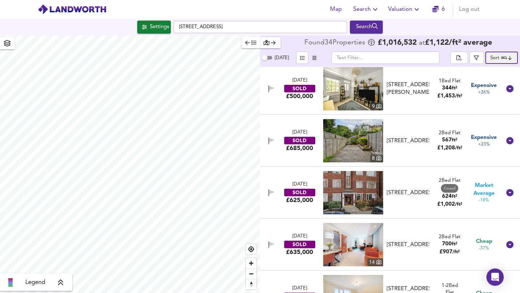
scroll to position [0, 0]
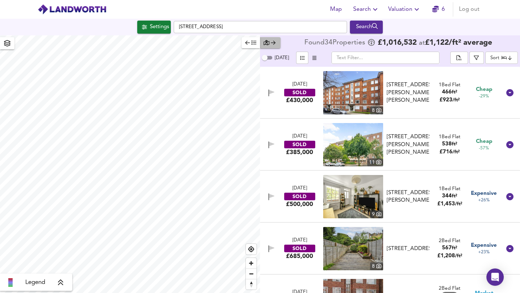
click at [274, 42] on icon "button" at bounding box center [273, 43] width 5 height 4
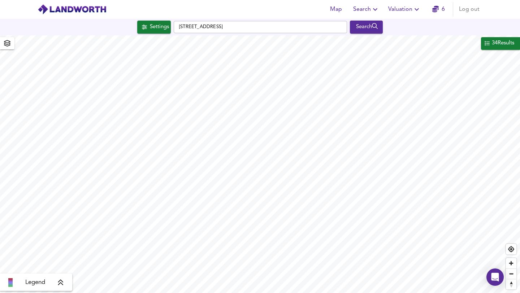
click at [61, 282] on icon at bounding box center [60, 282] width 7 height 7
click at [422, 275] on span "Zoom out" at bounding box center [511, 274] width 10 height 10
click at [422, 274] on span "Zoom out" at bounding box center [511, 274] width 10 height 10
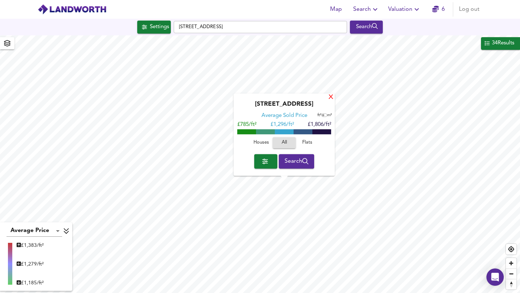
click at [331, 96] on div "X" at bounding box center [331, 97] width 6 height 7
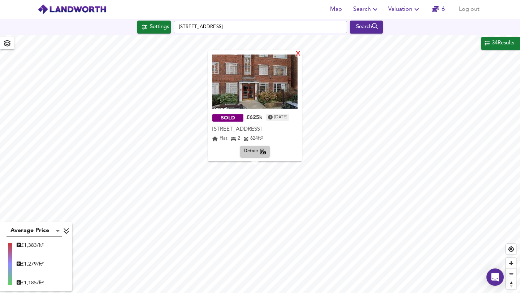
click at [301, 51] on div "X" at bounding box center [298, 54] width 6 height 7
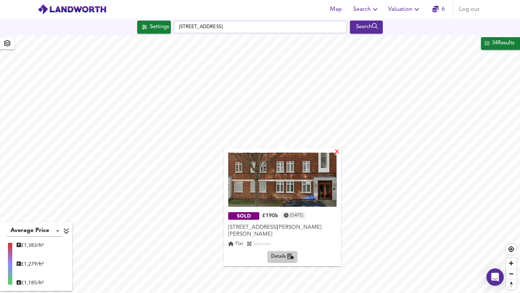
click at [339, 154] on div "X" at bounding box center [337, 152] width 6 height 7
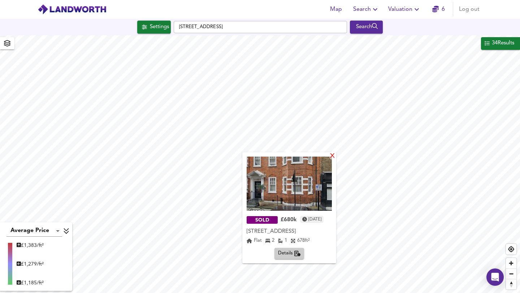
click at [336, 155] on div "X" at bounding box center [333, 156] width 6 height 7
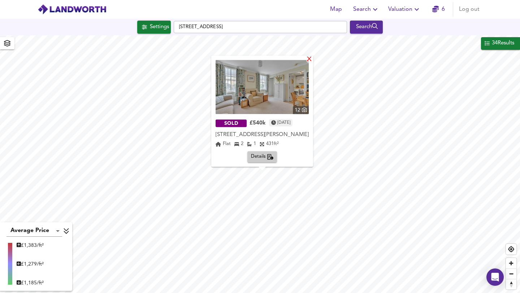
click at [313, 56] on div "X" at bounding box center [309, 59] width 6 height 7
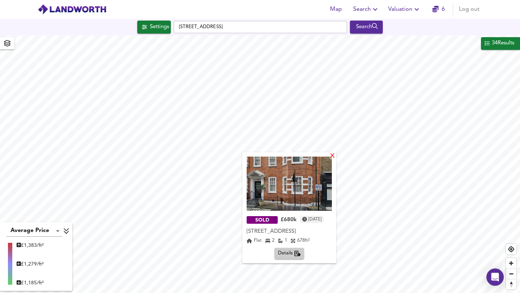
click at [336, 155] on div "X" at bounding box center [333, 156] width 6 height 7
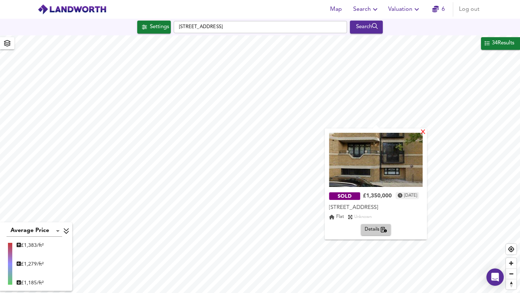
click at [422, 132] on div "X" at bounding box center [424, 132] width 6 height 7
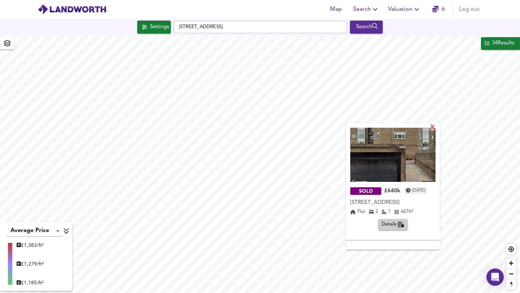
click at [422, 126] on div "X" at bounding box center [433, 127] width 6 height 7
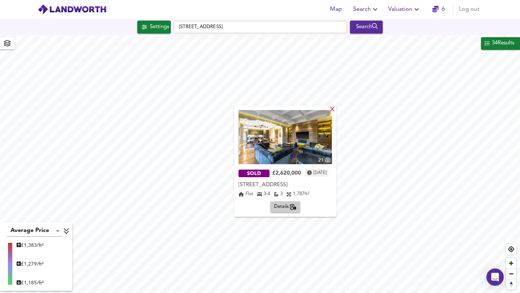
click at [336, 108] on div "X" at bounding box center [333, 110] width 6 height 7
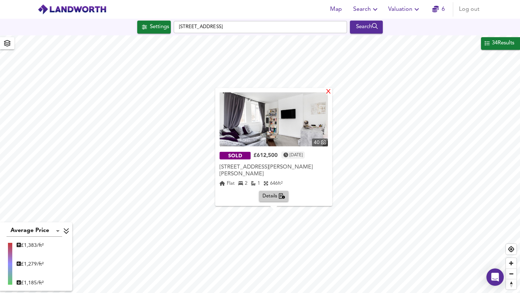
click at [329, 93] on div "X" at bounding box center [329, 92] width 6 height 7
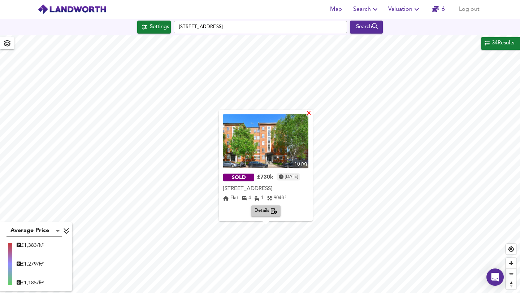
click at [312, 111] on div "X" at bounding box center [309, 114] width 6 height 7
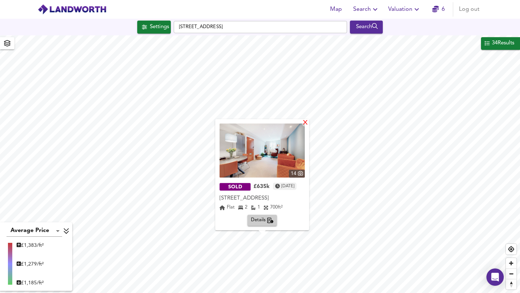
click at [309, 120] on div "X" at bounding box center [306, 123] width 6 height 7
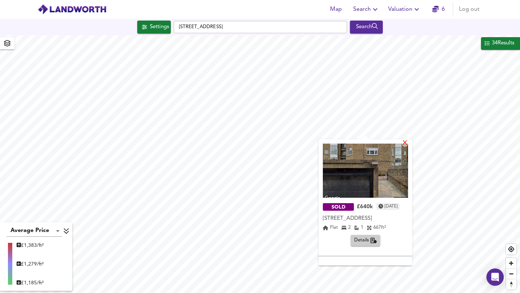
click at [408, 141] on div "X" at bounding box center [405, 143] width 6 height 7
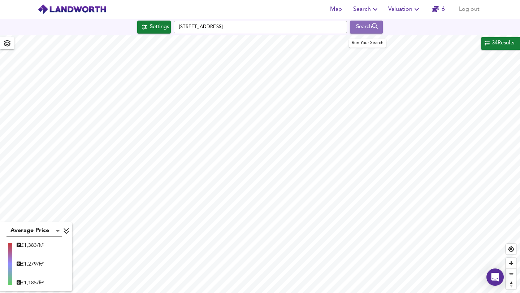
click at [364, 27] on div "Search" at bounding box center [366, 26] width 29 height 9
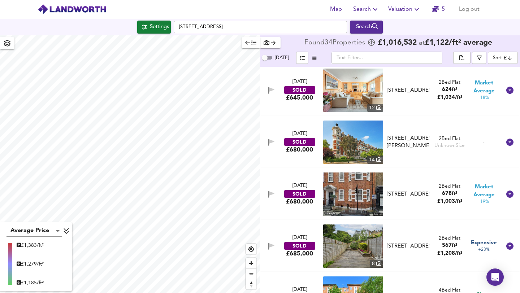
scroll to position [789, 0]
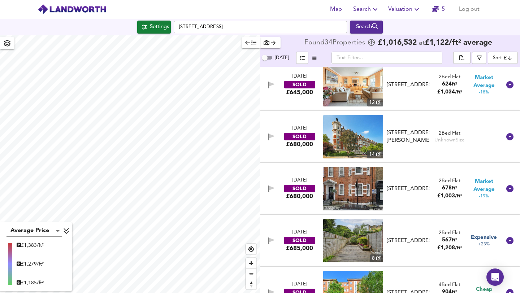
click at [422, 58] on body "Map Search Valuation 5 Log out Settings Allitsen Road, NW8 7DE Search Average P…" at bounding box center [260, 146] width 520 height 293
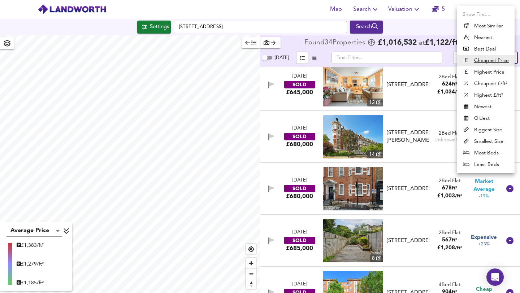
click at [422, 109] on li "Newest" at bounding box center [486, 107] width 58 height 12
type input "newest"
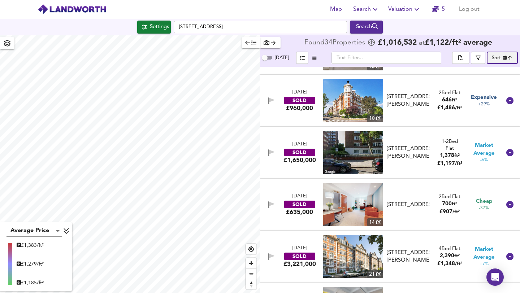
scroll to position [59, 0]
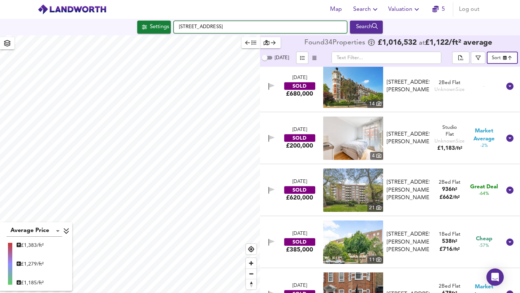
click at [237, 25] on input "[STREET_ADDRESS]" at bounding box center [260, 27] width 173 height 12
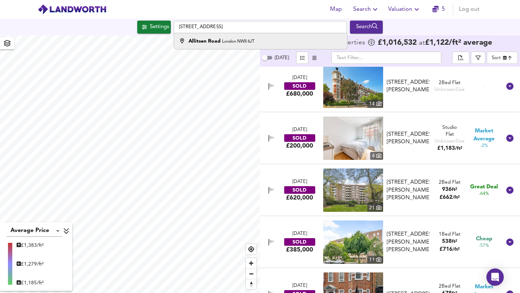
click at [232, 39] on small "London NW8 6JT" at bounding box center [238, 41] width 33 height 4
type input "[STREET_ADDRESS]"
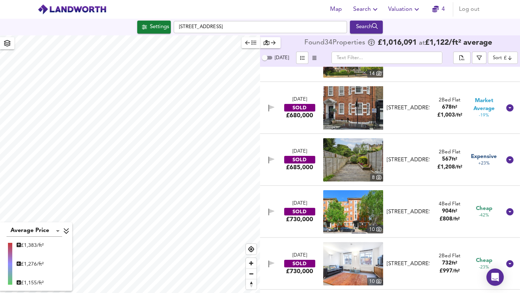
scroll to position [881, 0]
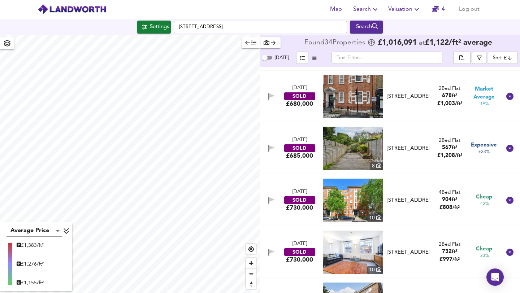
click at [422, 56] on body "Map Search Valuation 4 Log out Settings Allitsen Road, London NW8 6JT Search Av…" at bounding box center [260, 146] width 520 height 293
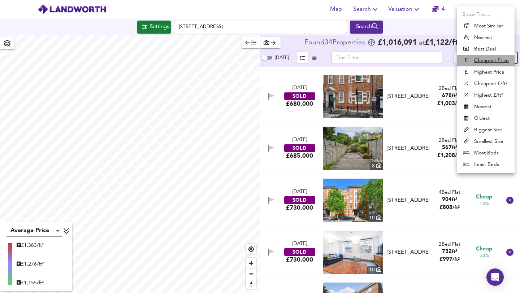
click at [422, 60] on u "Cheapest Price" at bounding box center [492, 60] width 35 height 7
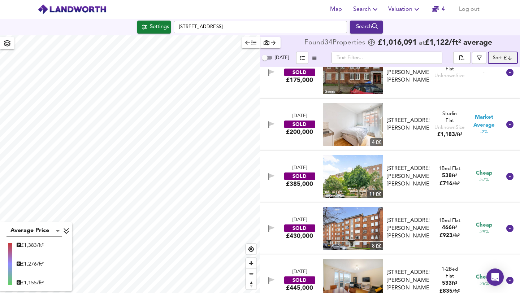
scroll to position [0, 0]
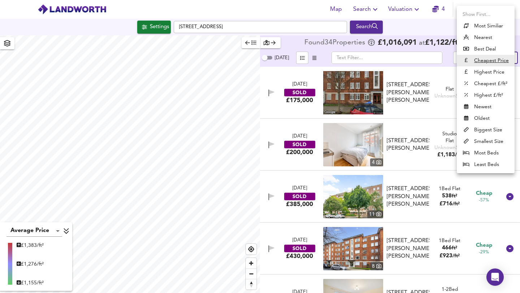
click at [422, 57] on body "Map Search Valuation 4 Log out Settings Allitsen Road, London NW8 6JT Search Av…" at bounding box center [260, 146] width 520 height 293
click at [422, 165] on li "Least Beds" at bounding box center [486, 165] width 58 height 12
type input "leastbeds"
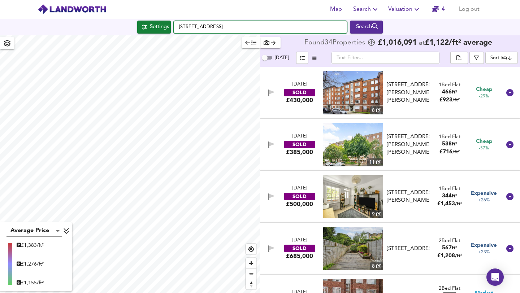
drag, startPoint x: 226, startPoint y: 26, endPoint x: 167, endPoint y: 25, distance: 59.3
click at [167, 25] on div "Settings Allitsen Road, London NW8 6JT Search" at bounding box center [260, 27] width 520 height 13
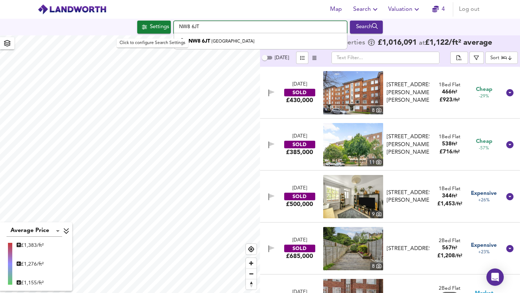
type input "London NW8 6JT"
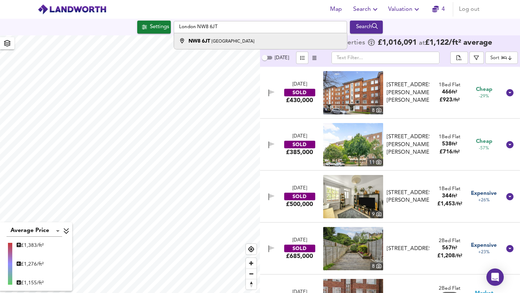
click at [257, 39] on div "NW8 6JT London" at bounding box center [259, 41] width 166 height 7
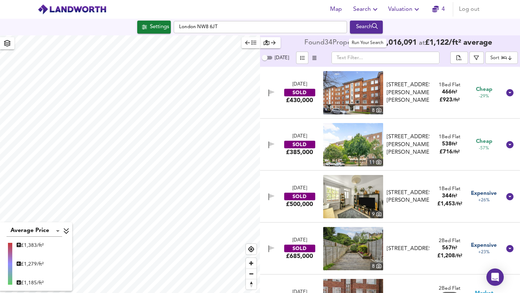
type input "cheapest"
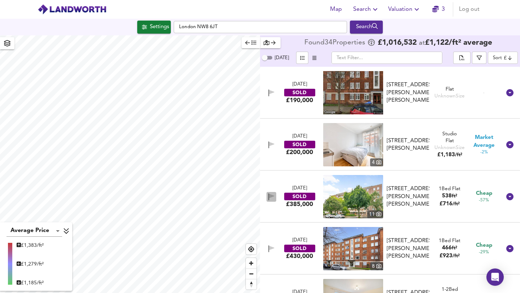
click at [270, 194] on icon "button" at bounding box center [271, 196] width 5 height 4
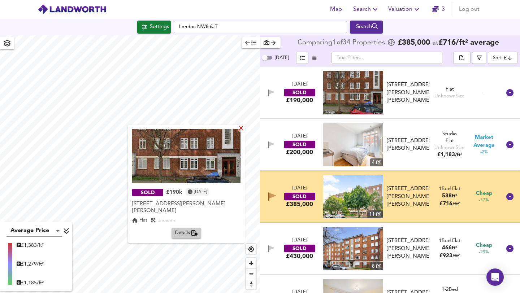
click at [240, 130] on div "X" at bounding box center [241, 129] width 6 height 7
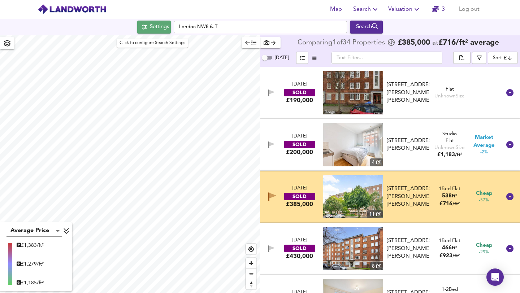
click at [150, 27] on div "Settings" at bounding box center [159, 26] width 19 height 9
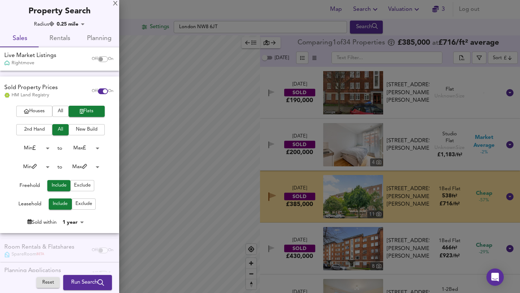
click at [215, 23] on div at bounding box center [260, 146] width 520 height 293
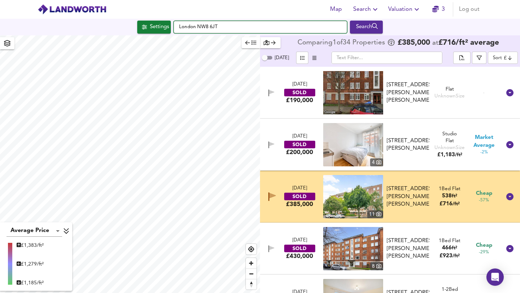
drag, startPoint x: 223, startPoint y: 27, endPoint x: 180, endPoint y: 22, distance: 43.0
click at [180, 22] on input "London NW8 6JT" at bounding box center [260, 27] width 173 height 12
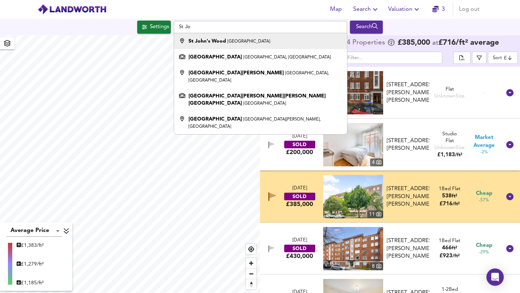
click at [211, 42] on strong "St John's Wood" at bounding box center [208, 41] width 38 height 5
type input "[GEOGRAPHIC_DATA], [GEOGRAPHIC_DATA]"
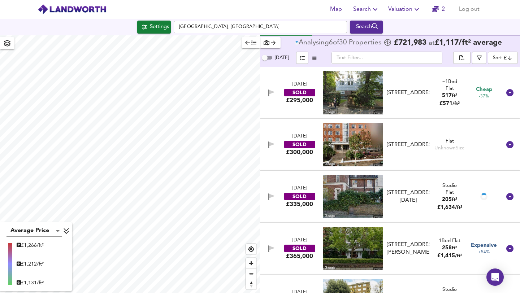
click at [272, 44] on icon "button" at bounding box center [273, 42] width 5 height 5
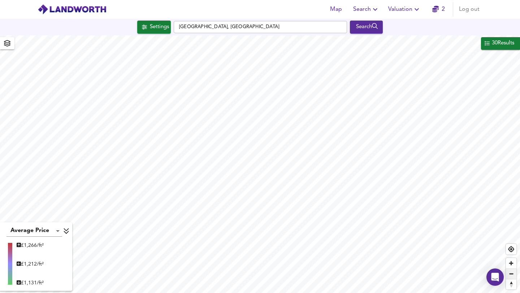
click at [422, 275] on span "Zoom out" at bounding box center [511, 274] width 10 height 10
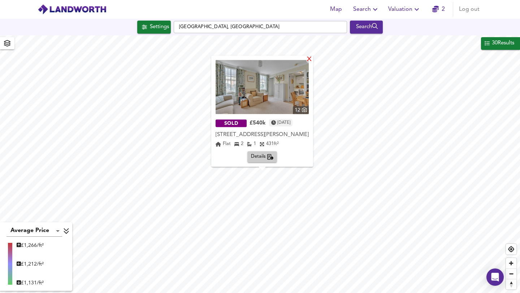
click at [313, 56] on div "X" at bounding box center [309, 59] width 6 height 7
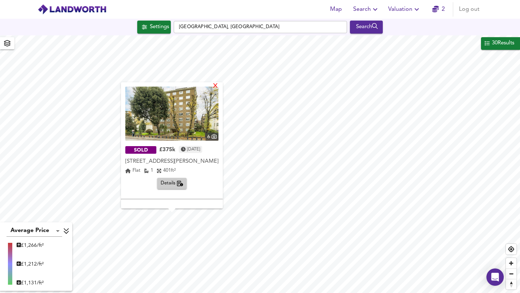
click at [219, 86] on div "X" at bounding box center [216, 86] width 6 height 7
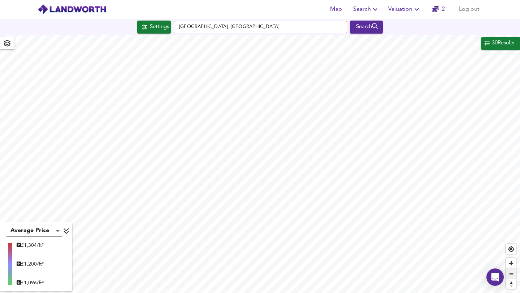
click at [422, 272] on span "Zoom out" at bounding box center [511, 274] width 10 height 10
type input "601"
click at [422, 277] on span "Zoom out" at bounding box center [511, 274] width 10 height 10
click at [422, 274] on span "Zoom out" at bounding box center [511, 274] width 10 height 10
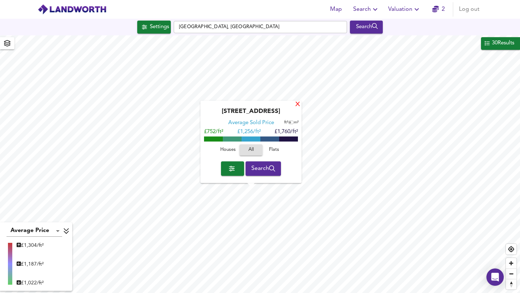
click at [299, 104] on div "X" at bounding box center [298, 105] width 6 height 7
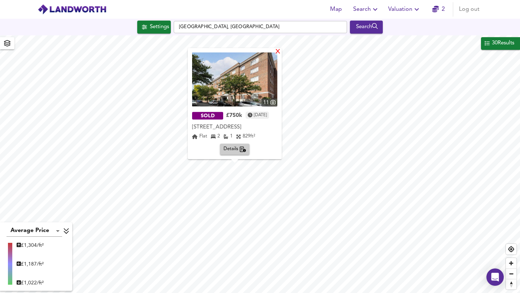
click at [281, 49] on div "X" at bounding box center [278, 52] width 6 height 7
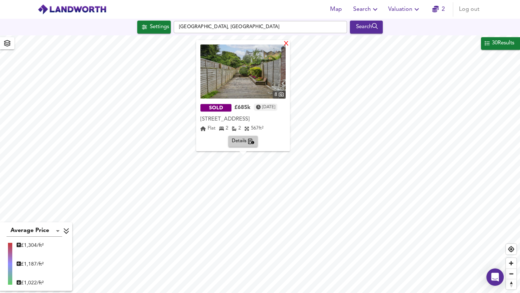
click at [289, 44] on div "X" at bounding box center [286, 44] width 6 height 7
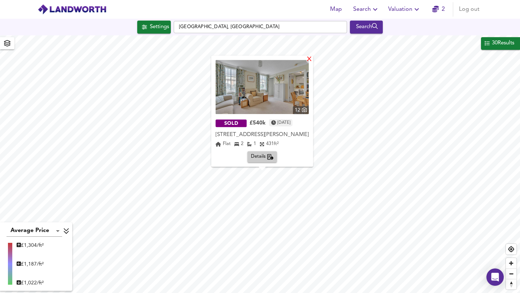
click at [313, 56] on div "X" at bounding box center [309, 59] width 6 height 7
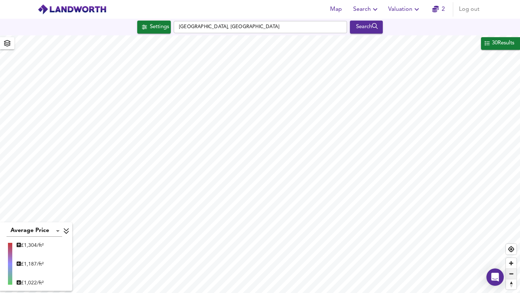
click at [422, 274] on span "Zoom out" at bounding box center [511, 274] width 10 height 10
click at [422, 42] on div "30 Results" at bounding box center [504, 43] width 24 height 9
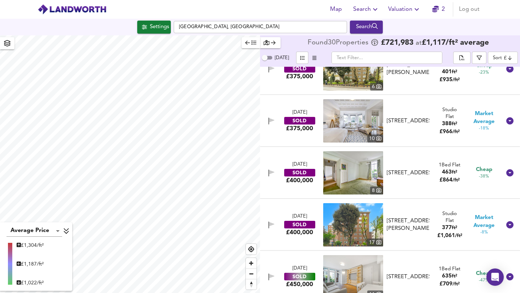
scroll to position [235, 0]
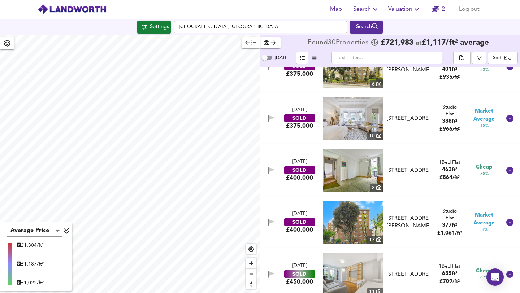
click at [369, 168] on img at bounding box center [353, 170] width 60 height 43
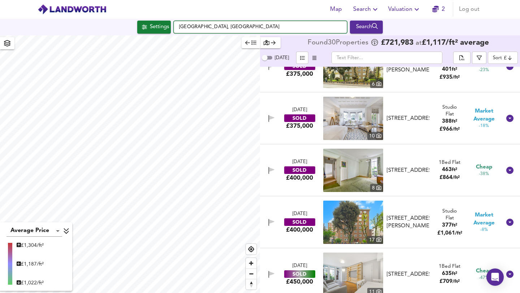
drag, startPoint x: 235, startPoint y: 29, endPoint x: 168, endPoint y: 26, distance: 67.0
click at [168, 26] on div "Settings St John's Wood, London Search" at bounding box center [260, 27] width 520 height 13
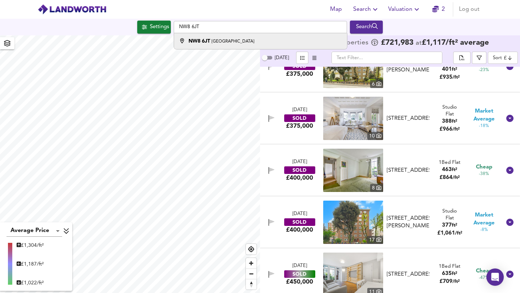
click at [203, 40] on strong "NW8 6JT" at bounding box center [200, 41] width 22 height 5
type input "London NW8 6JT"
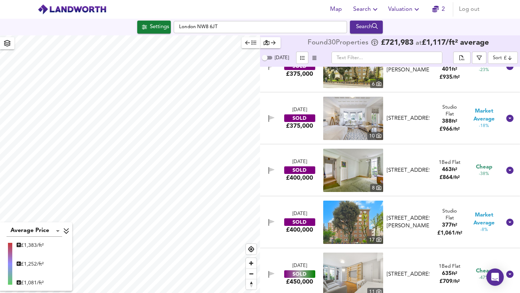
click at [341, 99] on img at bounding box center [353, 118] width 60 height 43
click at [363, 27] on div "Search" at bounding box center [366, 26] width 29 height 9
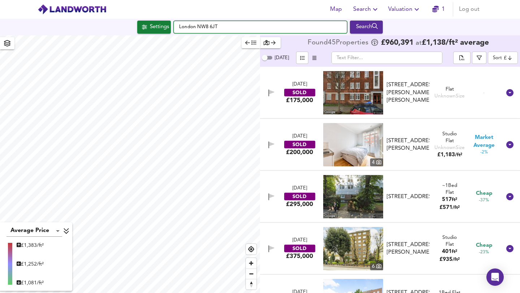
click at [196, 27] on input "London NW8 6JT" at bounding box center [260, 27] width 173 height 12
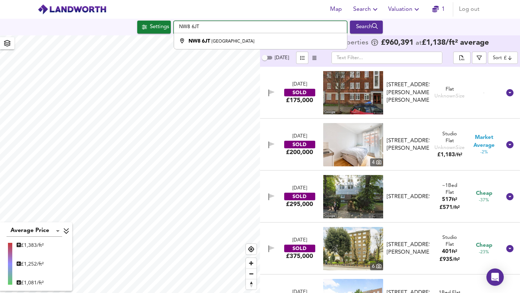
type input "London NW8 6JT"
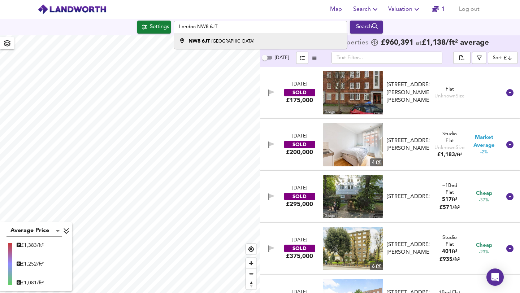
click at [209, 40] on strong "NW8 6JT" at bounding box center [200, 41] width 22 height 5
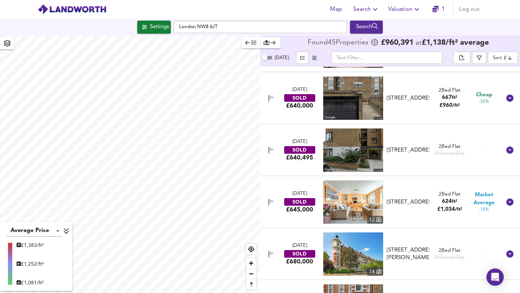
scroll to position [827, 0]
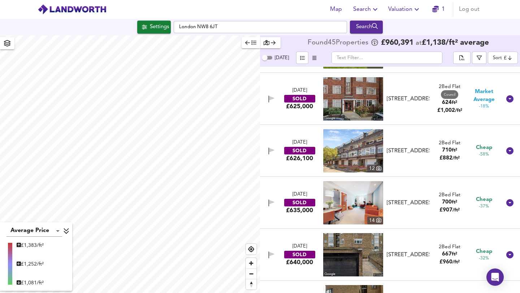
click at [422, 58] on body "Map Search Valuation 1 Log out Settings London NW8 6JT Search Average Price lan…" at bounding box center [260, 146] width 520 height 293
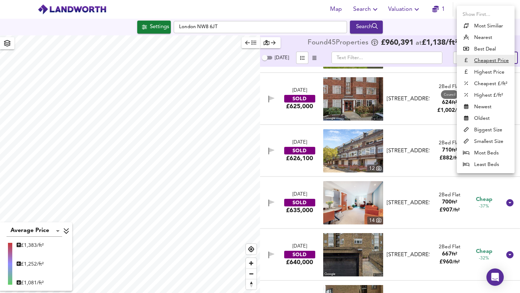
click at [422, 37] on li "Nearest" at bounding box center [486, 38] width 58 height 12
type input "distancetocenter"
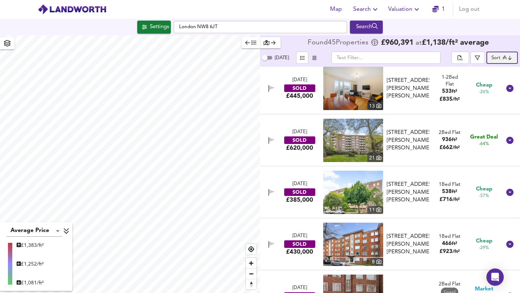
scroll to position [0, 0]
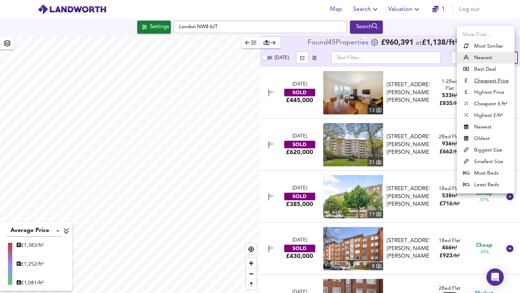
click at [508, 56] on body "Map Search Valuation 1 Log out Settings [GEOGRAPHIC_DATA] 6JT Search Average Pr…" at bounding box center [260, 146] width 520 height 293
click at [482, 126] on li "Newest" at bounding box center [486, 127] width 58 height 12
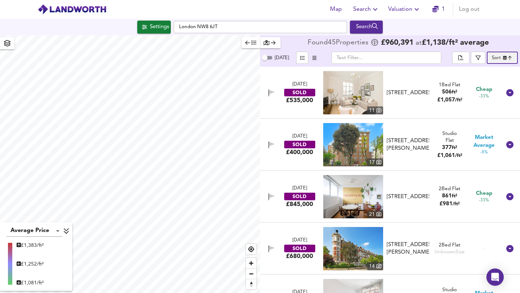
scroll to position [1, 0]
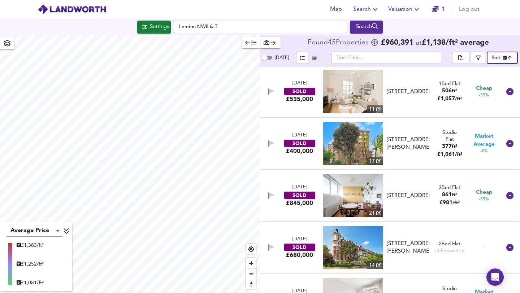
click at [507, 57] on body "Map Search Valuation 1 Log out Settings [GEOGRAPHIC_DATA] 6JT Search Average Pr…" at bounding box center [260, 146] width 520 height 293
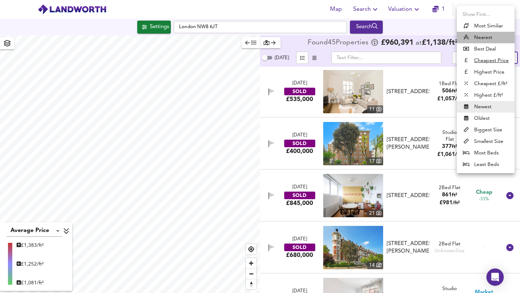
click at [485, 37] on li "Nearest" at bounding box center [486, 38] width 58 height 12
type input "distancetocenter"
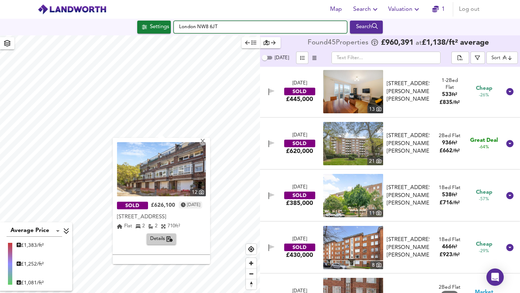
drag, startPoint x: 196, startPoint y: 26, endPoint x: 166, endPoint y: 28, distance: 30.0
click at [166, 28] on div "Settings [GEOGRAPHIC_DATA] 6JT Search" at bounding box center [260, 27] width 520 height 13
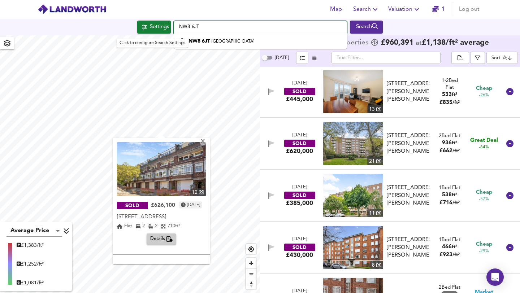
type input "London NW8 6JT"
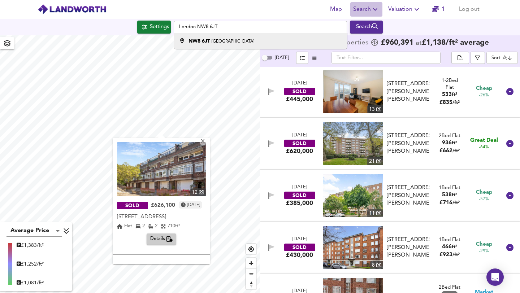
click at [369, 6] on span "Search" at bounding box center [366, 9] width 26 height 10
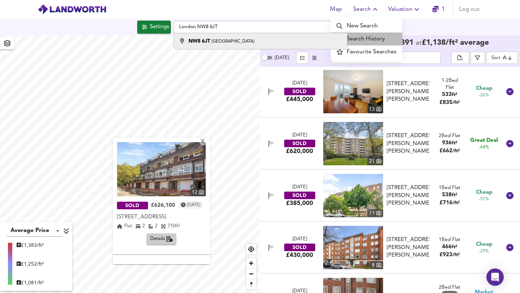
click at [365, 38] on li "Search History" at bounding box center [367, 39] width 72 height 13
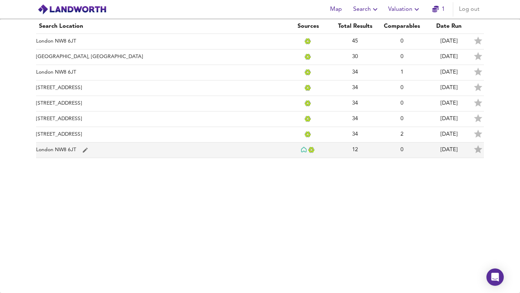
click at [59, 149] on td "London NW8 6JT" at bounding box center [160, 151] width 249 height 16
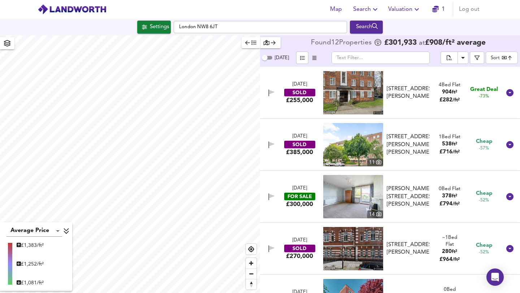
click at [362, 192] on img at bounding box center [353, 196] width 60 height 43
click at [271, 196] on icon "button" at bounding box center [271, 196] width 5 height 4
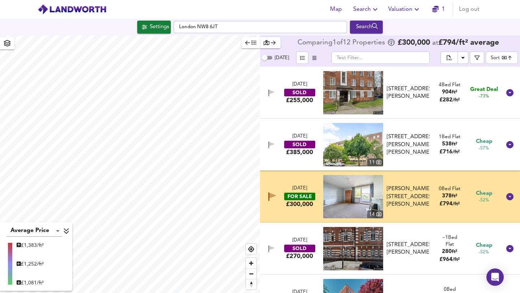
click at [67, 230] on icon at bounding box center [66, 232] width 5 height 6
click at [60, 283] on icon at bounding box center [60, 283] width 5 height 6
click at [266, 57] on input "[DATE]" at bounding box center [265, 57] width 26 height 9
checkbox input "true"
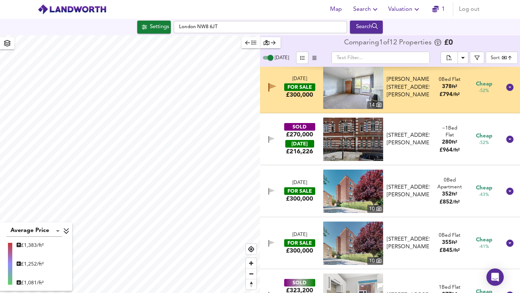
scroll to position [110, 0]
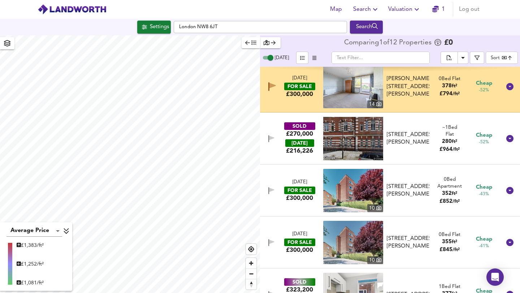
click at [271, 190] on icon "button" at bounding box center [271, 190] width 5 height 4
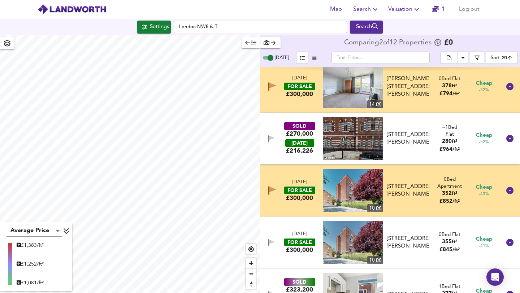
click at [270, 42] on div "button" at bounding box center [270, 43] width 13 height 8
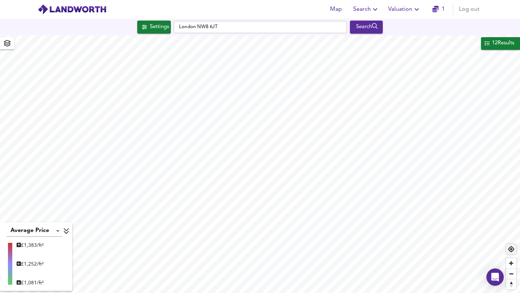
click at [511, 249] on span "Find my location" at bounding box center [511, 249] width 10 height 10
click at [365, 28] on div "Search" at bounding box center [366, 26] width 29 height 9
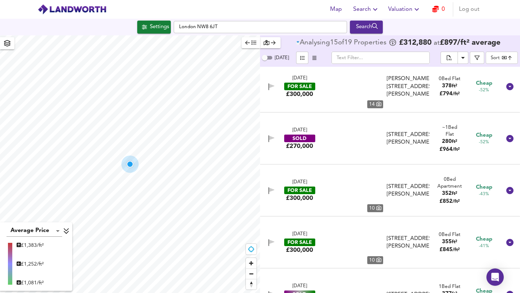
type input "bestdeal"
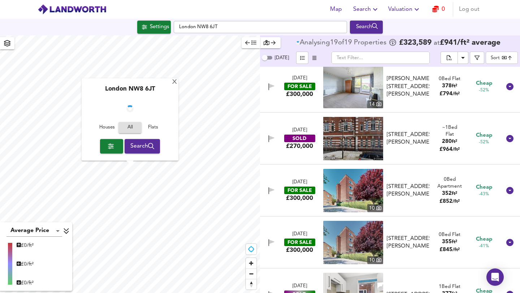
checkbox input "false"
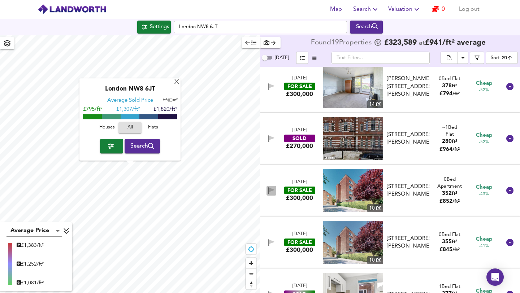
click at [270, 188] on icon "button" at bounding box center [272, 191] width 6 height 7
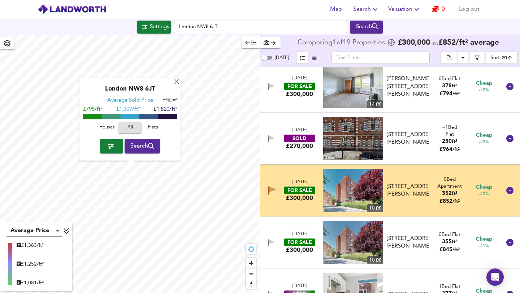
scroll to position [111, 0]
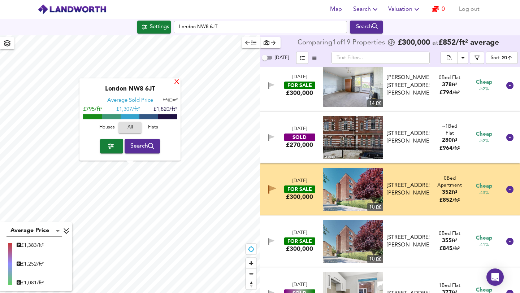
click at [178, 81] on div "X" at bounding box center [177, 82] width 6 height 7
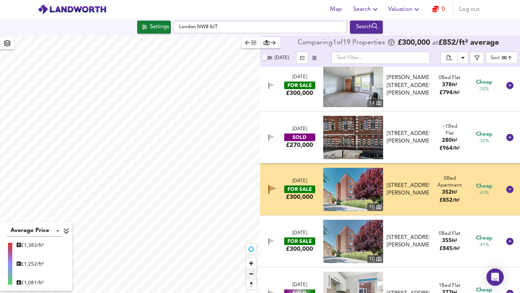
click at [251, 273] on span "Zoom out" at bounding box center [251, 274] width 10 height 10
click at [251, 262] on span "Zoom in" at bounding box center [251, 263] width 10 height 10
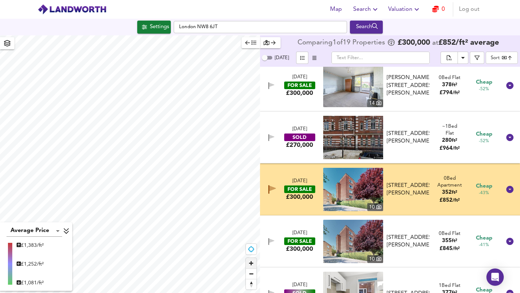
click at [251, 262] on span "Zoom in" at bounding box center [251, 263] width 10 height 10
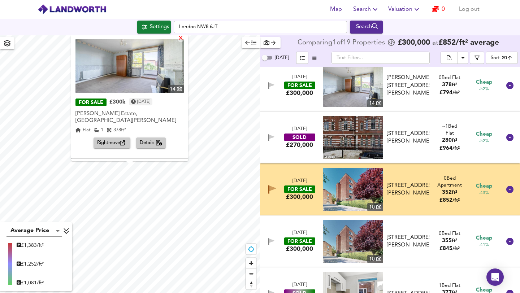
click at [184, 37] on div "X" at bounding box center [181, 38] width 6 height 7
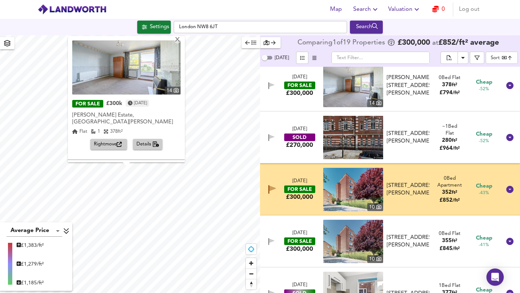
type input "272"
click at [180, 38] on div "X" at bounding box center [178, 40] width 6 height 7
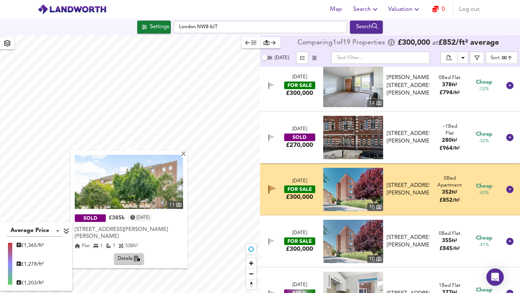
click at [144, 184] on img at bounding box center [129, 182] width 108 height 54
click at [185, 154] on div "X" at bounding box center [184, 154] width 6 height 7
click at [183, 154] on div "X" at bounding box center [184, 154] width 6 height 7
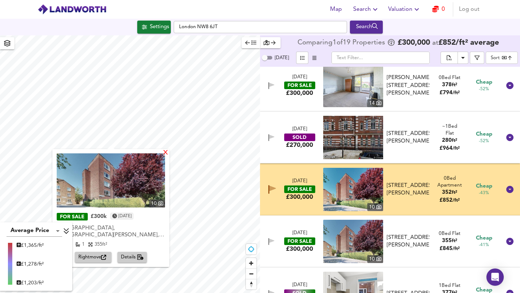
click at [163, 153] on div "X" at bounding box center [166, 153] width 6 height 7
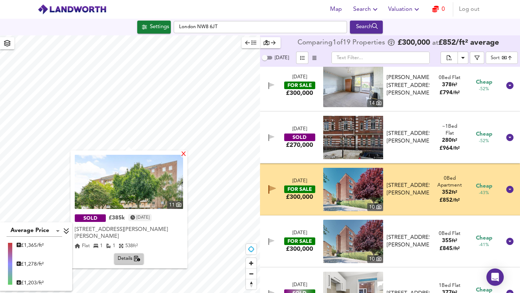
click at [184, 154] on div "X" at bounding box center [184, 154] width 6 height 7
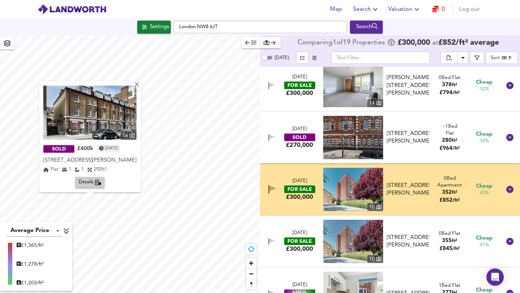
click at [106, 103] on img at bounding box center [89, 113] width 93 height 54
click at [408, 7] on span "Valuation" at bounding box center [405, 9] width 33 height 10
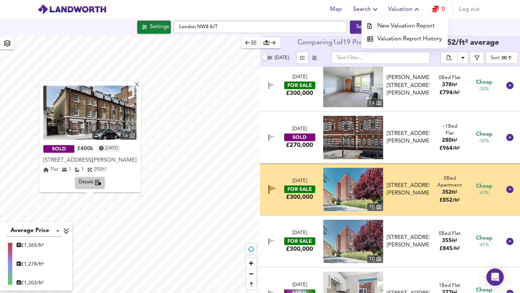
click at [397, 40] on li "Valuation Report History" at bounding box center [405, 39] width 86 height 13
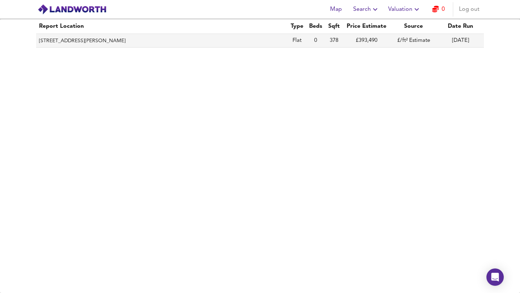
click at [222, 40] on th "[STREET_ADDRESS][PERSON_NAME]" at bounding box center [162, 41] width 252 height 14
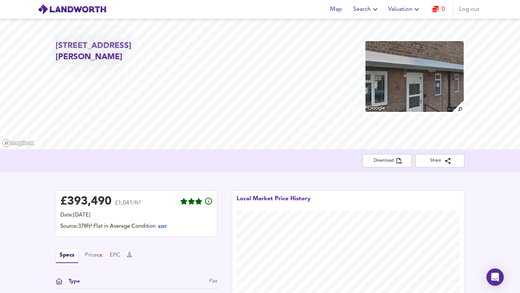
click at [99, 41] on h2 "[STREET_ADDRESS][PERSON_NAME]" at bounding box center [121, 51] width 131 height 23
click at [187, 256] on div "Specs Prices EPC" at bounding box center [137, 256] width 162 height 15
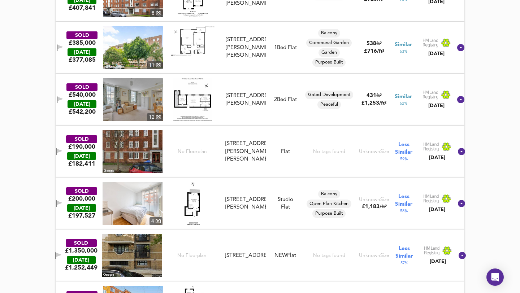
scroll to position [312, 0]
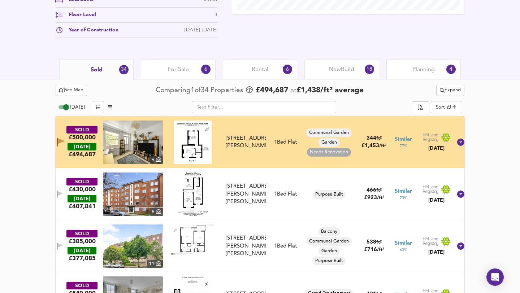
click at [455, 89] on span "Expand" at bounding box center [450, 90] width 21 height 8
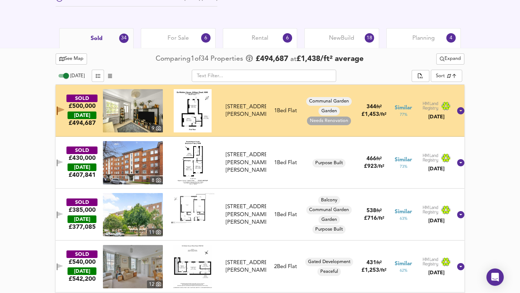
scroll to position [335, 0]
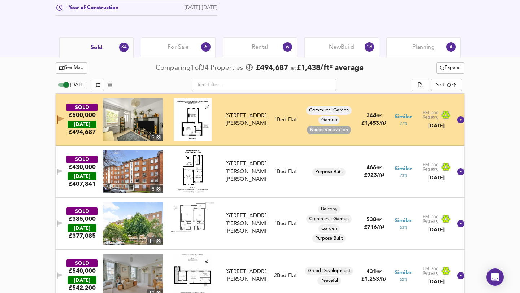
click at [199, 121] on img at bounding box center [193, 119] width 38 height 43
click at [145, 120] on img at bounding box center [133, 119] width 60 height 43
click at [458, 118] on icon at bounding box center [461, 119] width 7 height 7
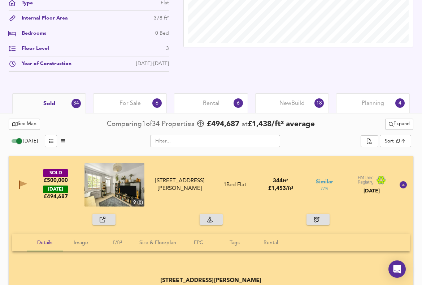
scroll to position [276, 0]
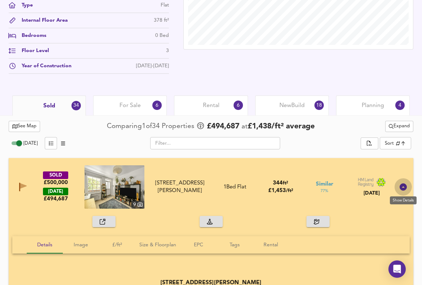
click at [405, 185] on icon at bounding box center [403, 186] width 7 height 7
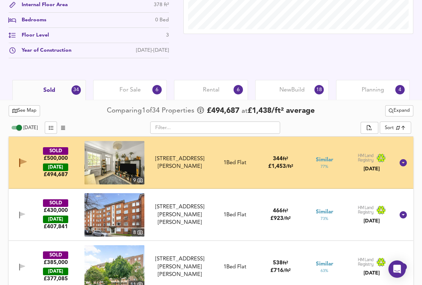
scroll to position [321, 0]
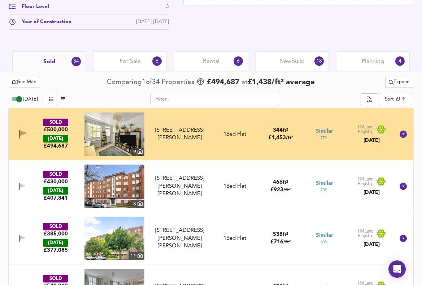
click at [254, 196] on div "SOLD £430,000 [DATE] £ 407,841 8 Flat [STREET_ADDRESS][PERSON_NAME][PERSON_NAME…" at bounding box center [202, 185] width 385 height 43
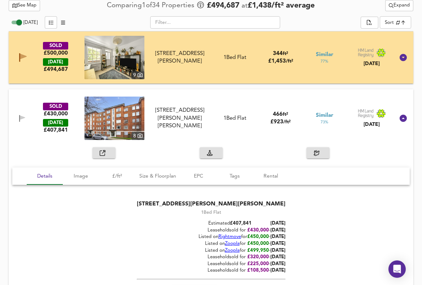
scroll to position [400, 0]
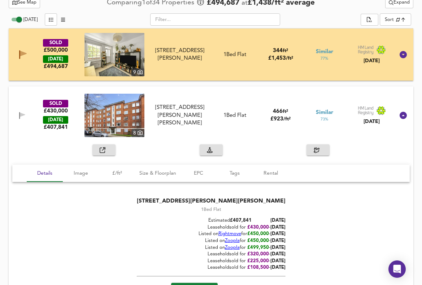
click at [127, 102] on img at bounding box center [115, 115] width 60 height 43
click at [403, 115] on icon at bounding box center [403, 115] width 9 height 9
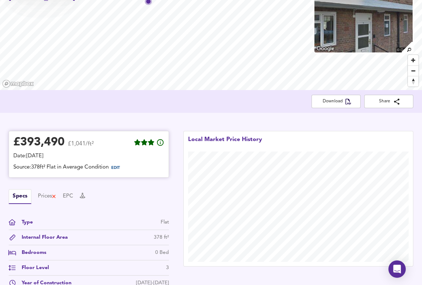
scroll to position [71, 0]
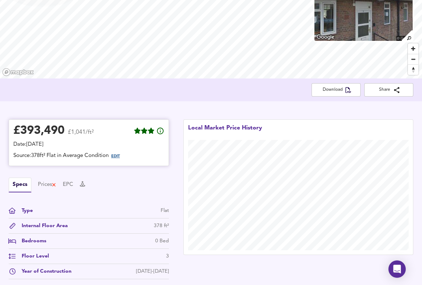
click at [120, 155] on span "EDIT" at bounding box center [115, 156] width 9 height 4
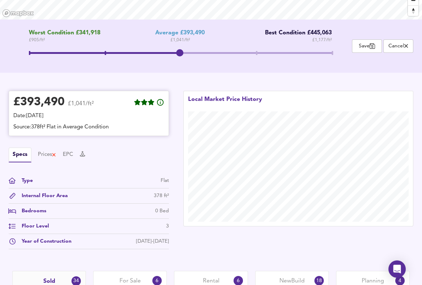
scroll to position [125, 0]
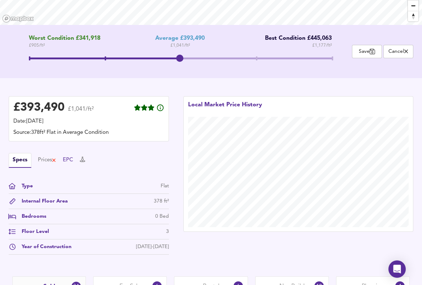
click at [72, 159] on button "EPC" at bounding box center [68, 160] width 10 height 8
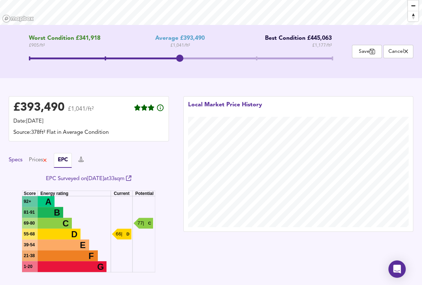
click at [18, 159] on button "Specs" at bounding box center [16, 160] width 14 height 8
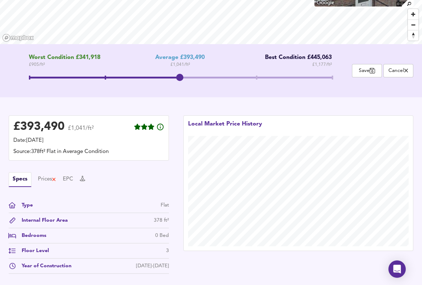
scroll to position [0, 0]
